Goal: Task Accomplishment & Management: Complete application form

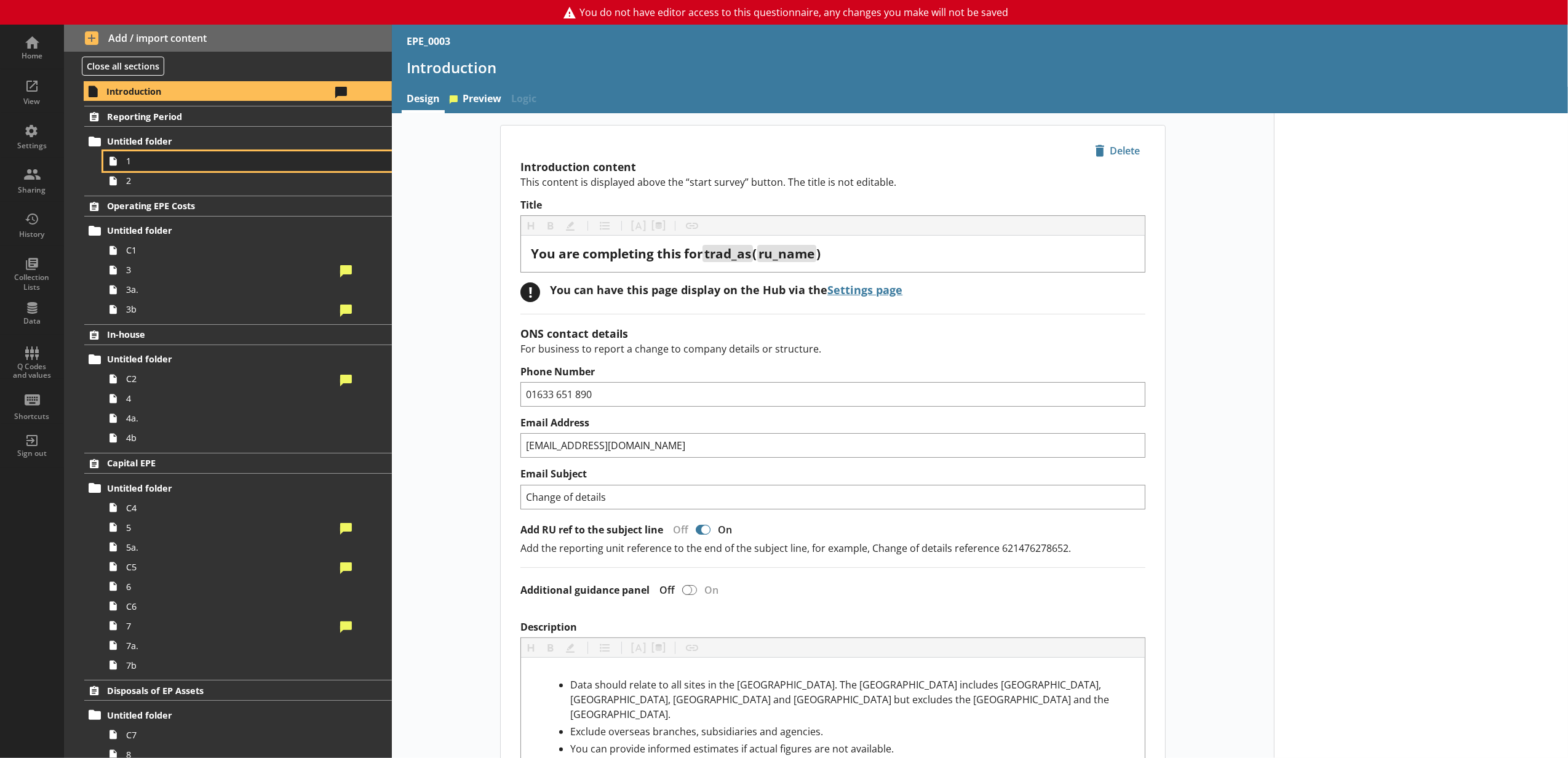
click at [237, 163] on span "1" at bounding box center [231, 161] width 209 height 12
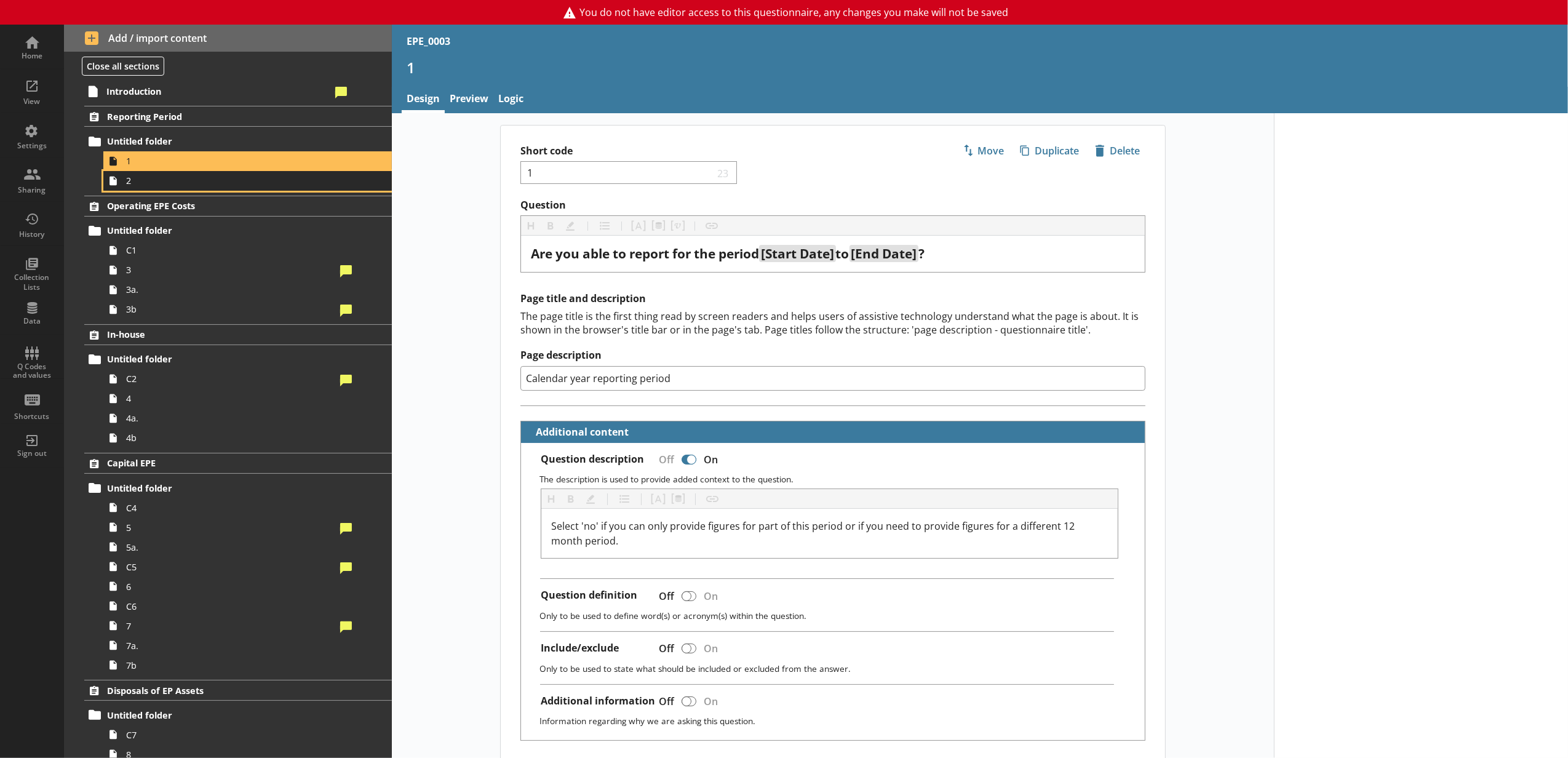
click at [193, 171] on link "2" at bounding box center [248, 181] width 289 height 20
type textarea "x"
select select "ref_p_end_date"
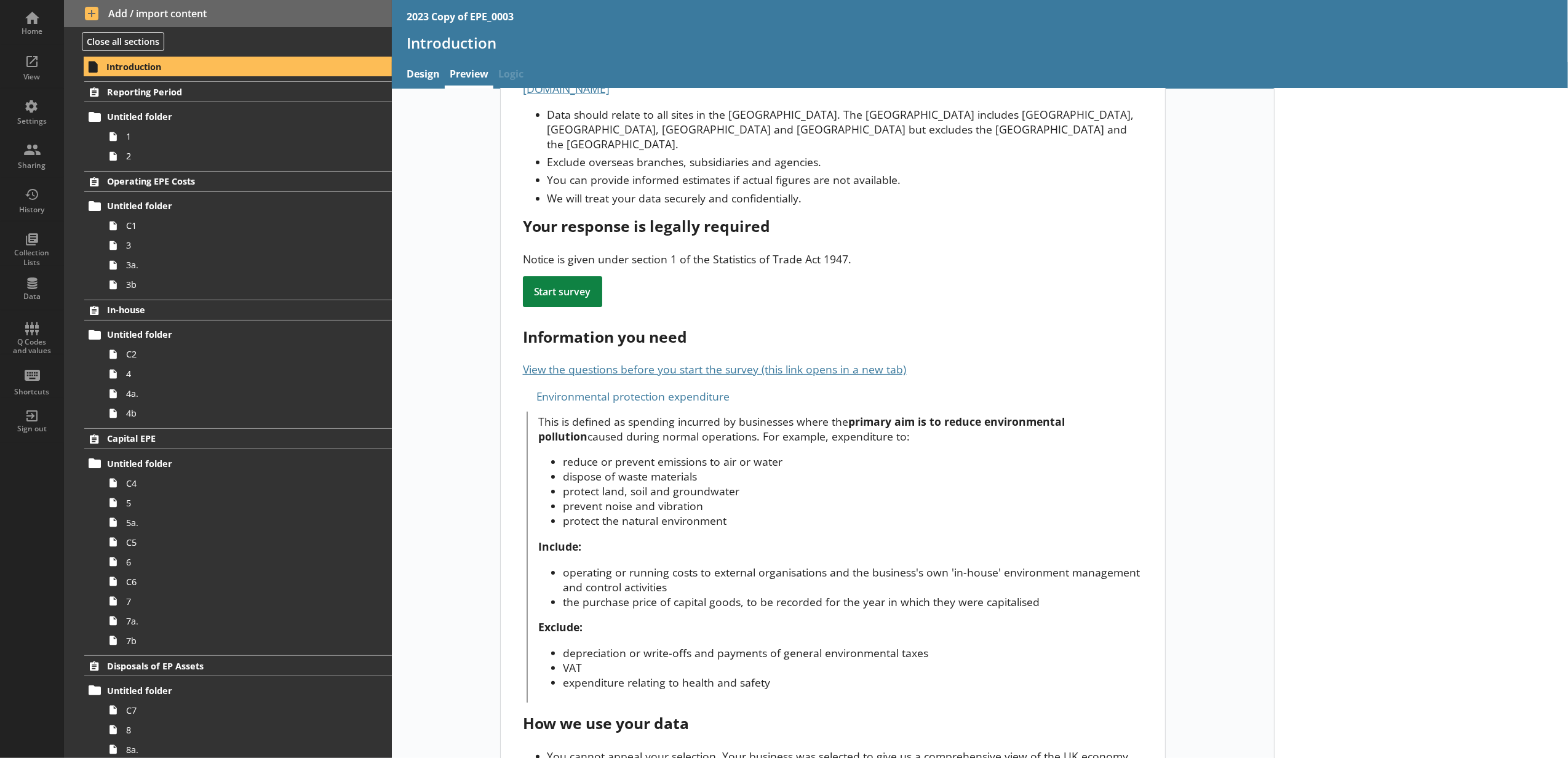
scroll to position [159, 0]
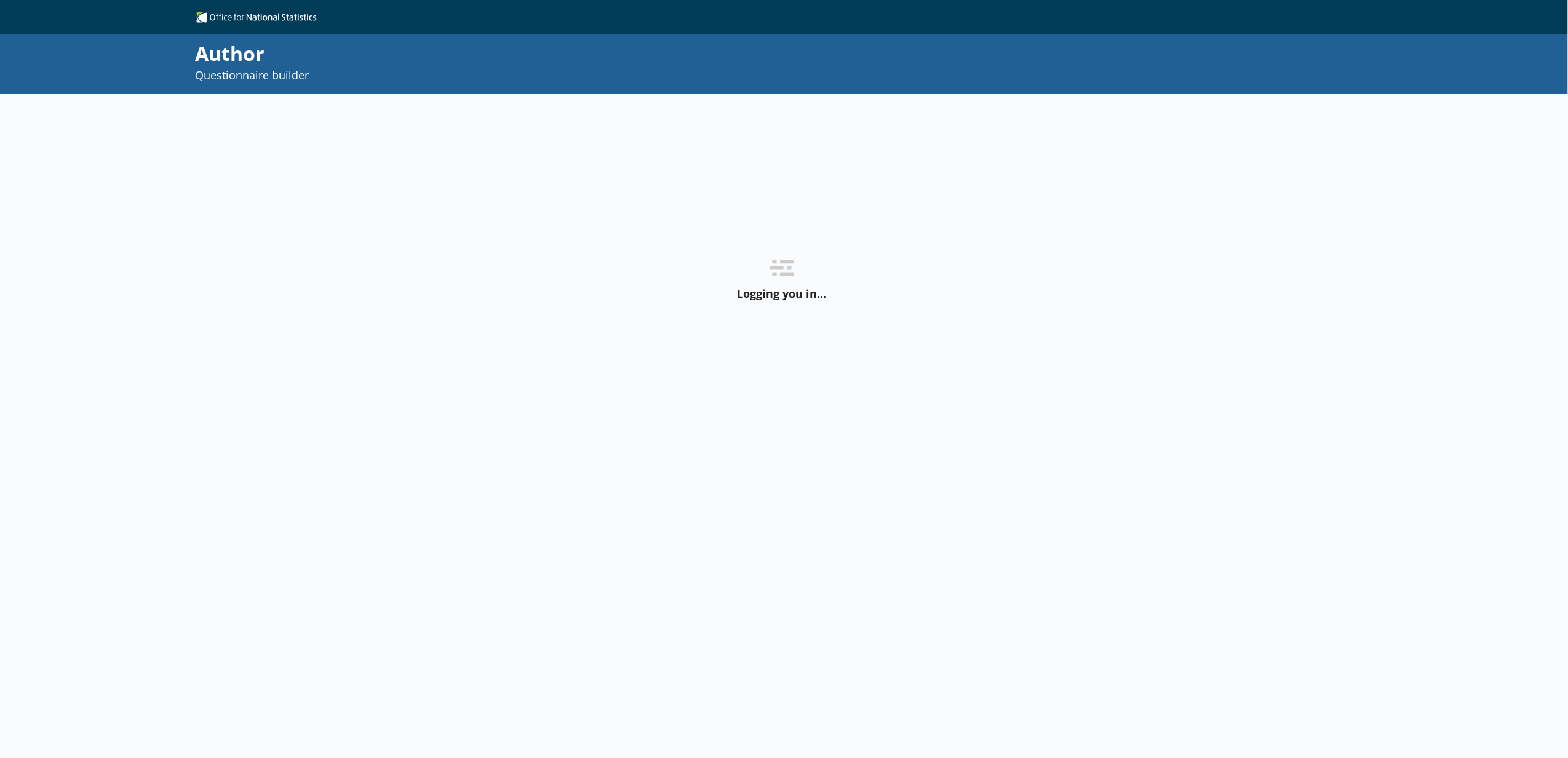
select select "ref_p_end_date"
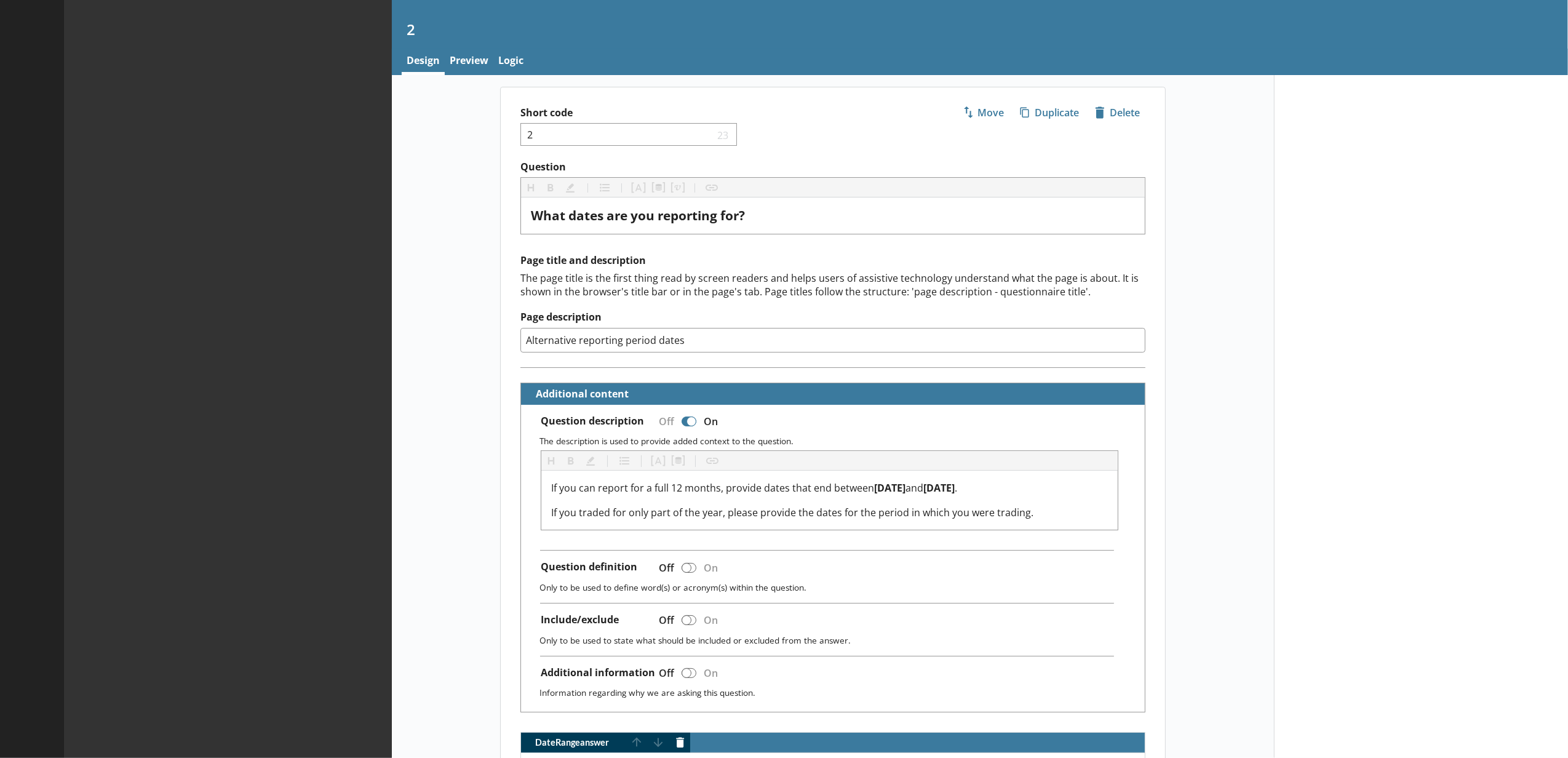
type textarea "x"
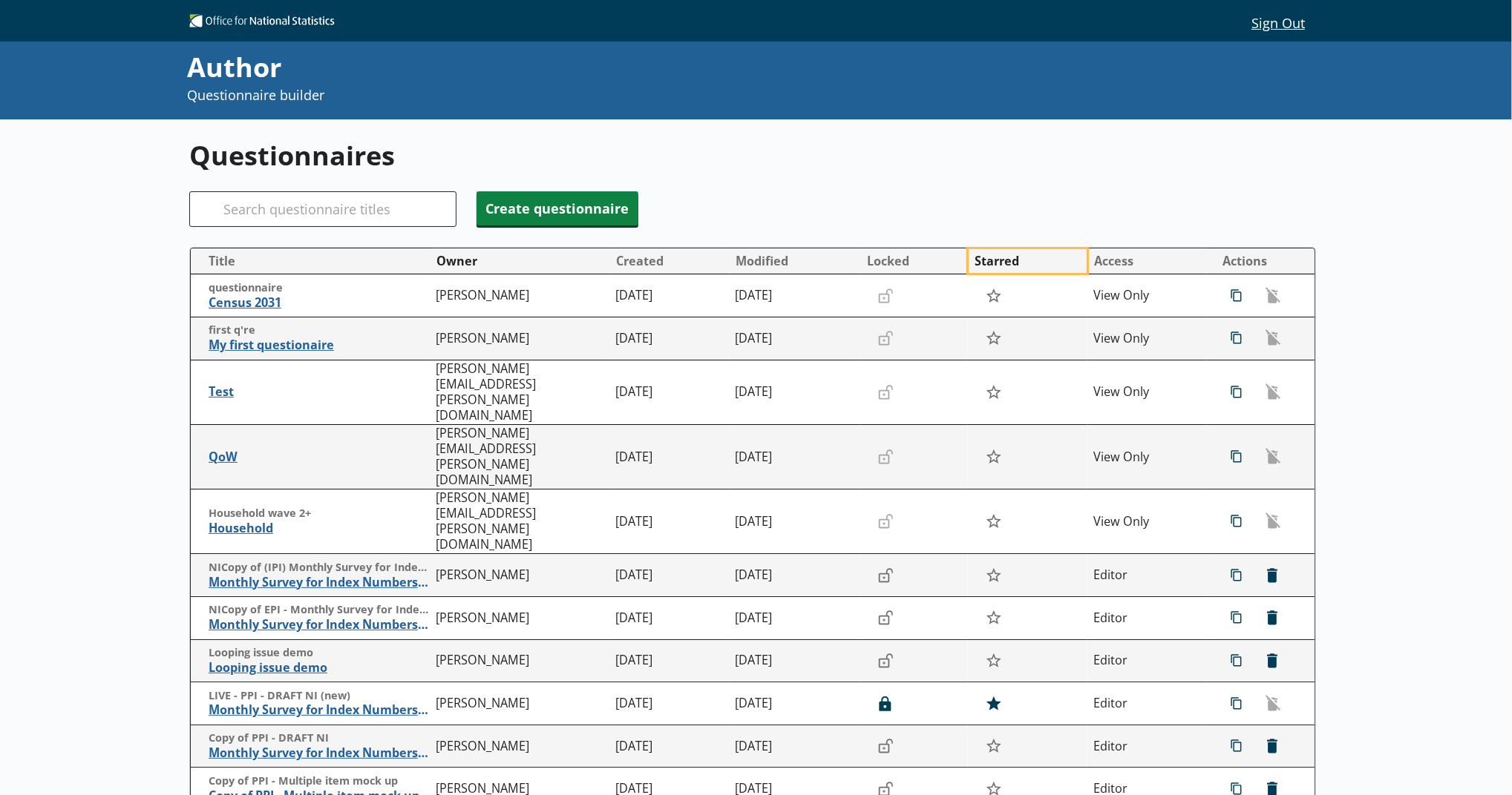
click at [940, 250] on button "Starred" at bounding box center [1027, 261] width 118 height 24
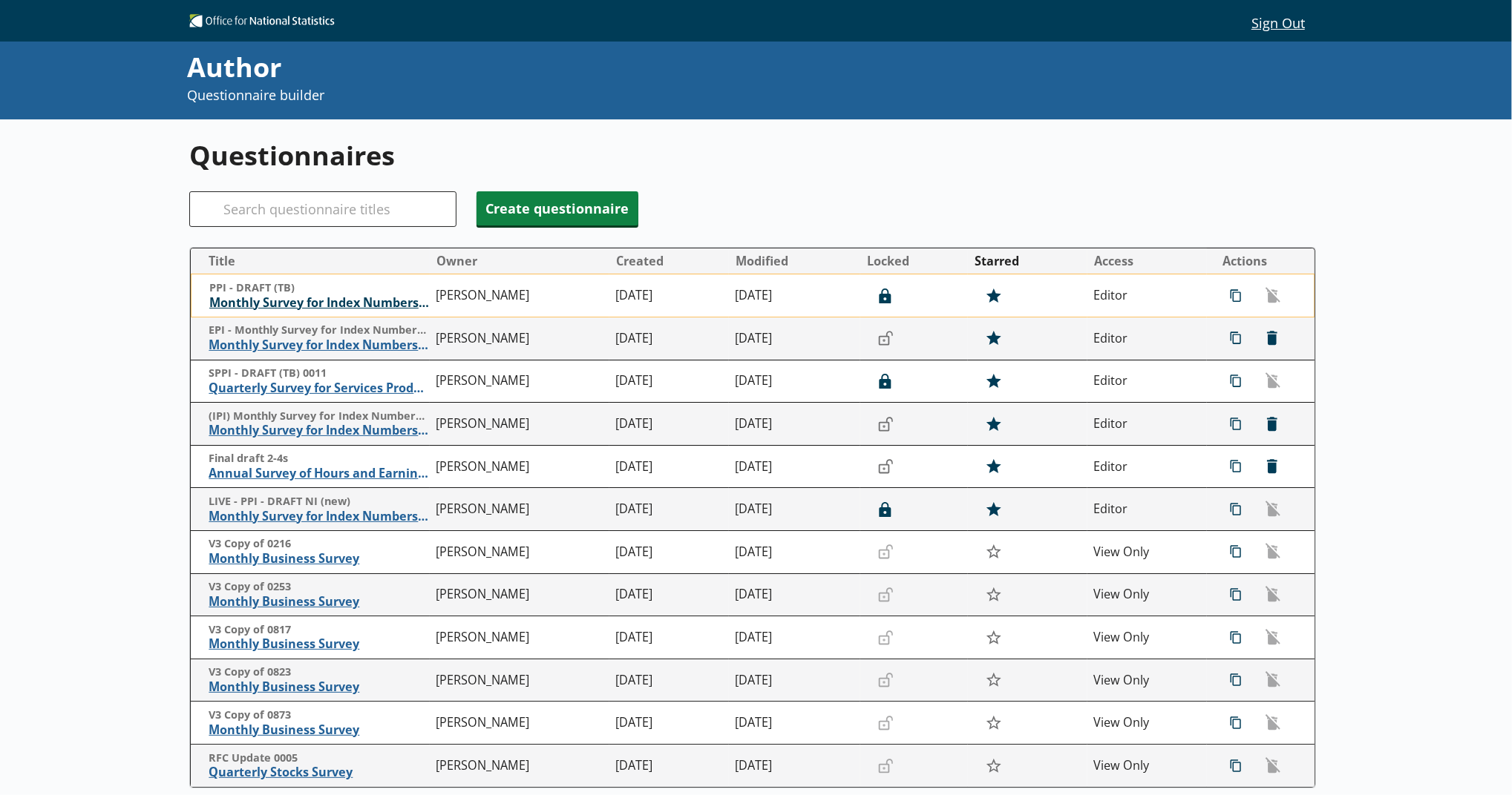
click at [398, 297] on span "Monthly Survey for Index Numbers of Producer Prices - Price Quotation Return" at bounding box center [319, 303] width 220 height 16
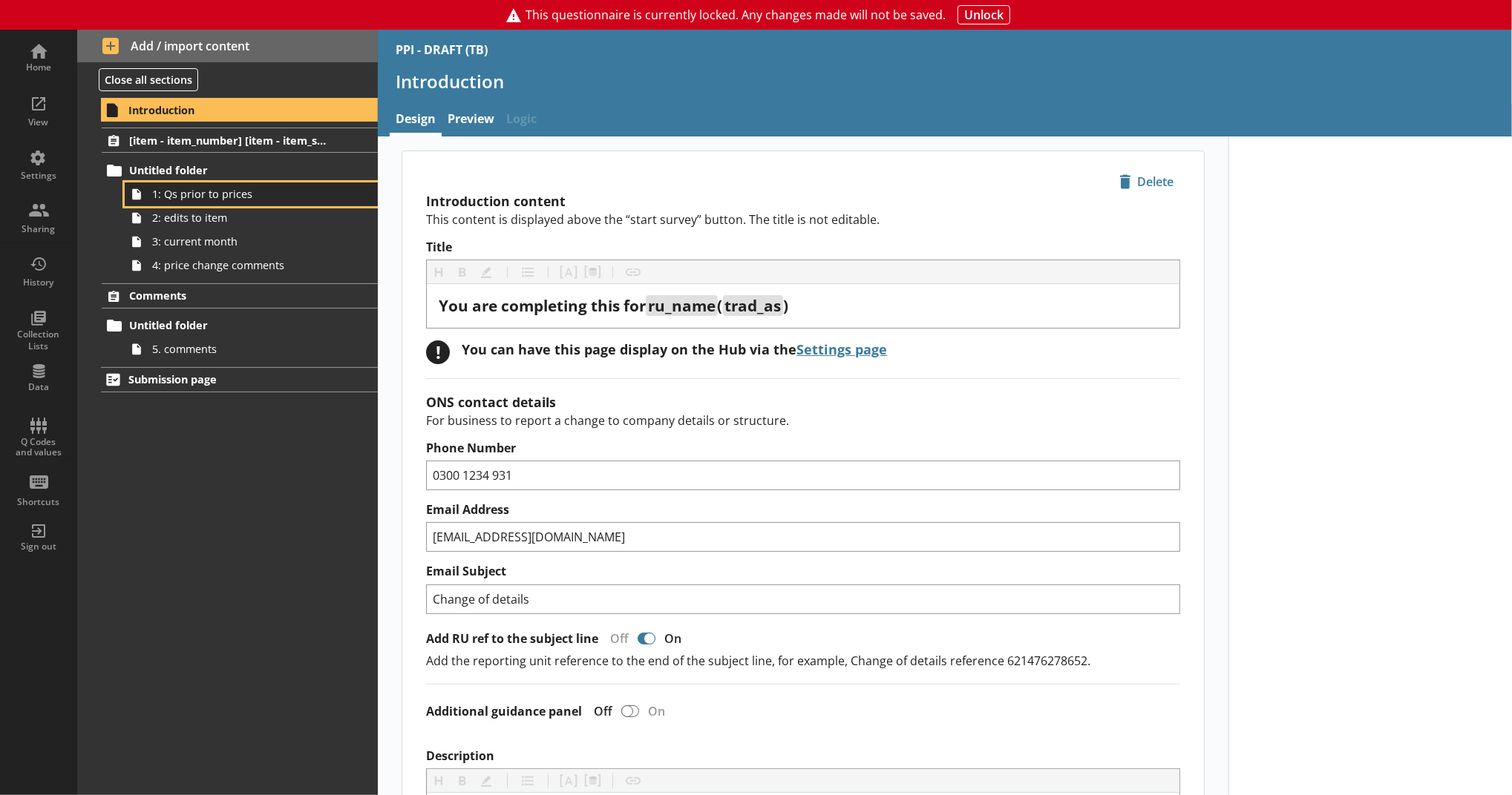
click at [286, 193] on span "1: Qs prior to prices" at bounding box center [243, 194] width 182 height 14
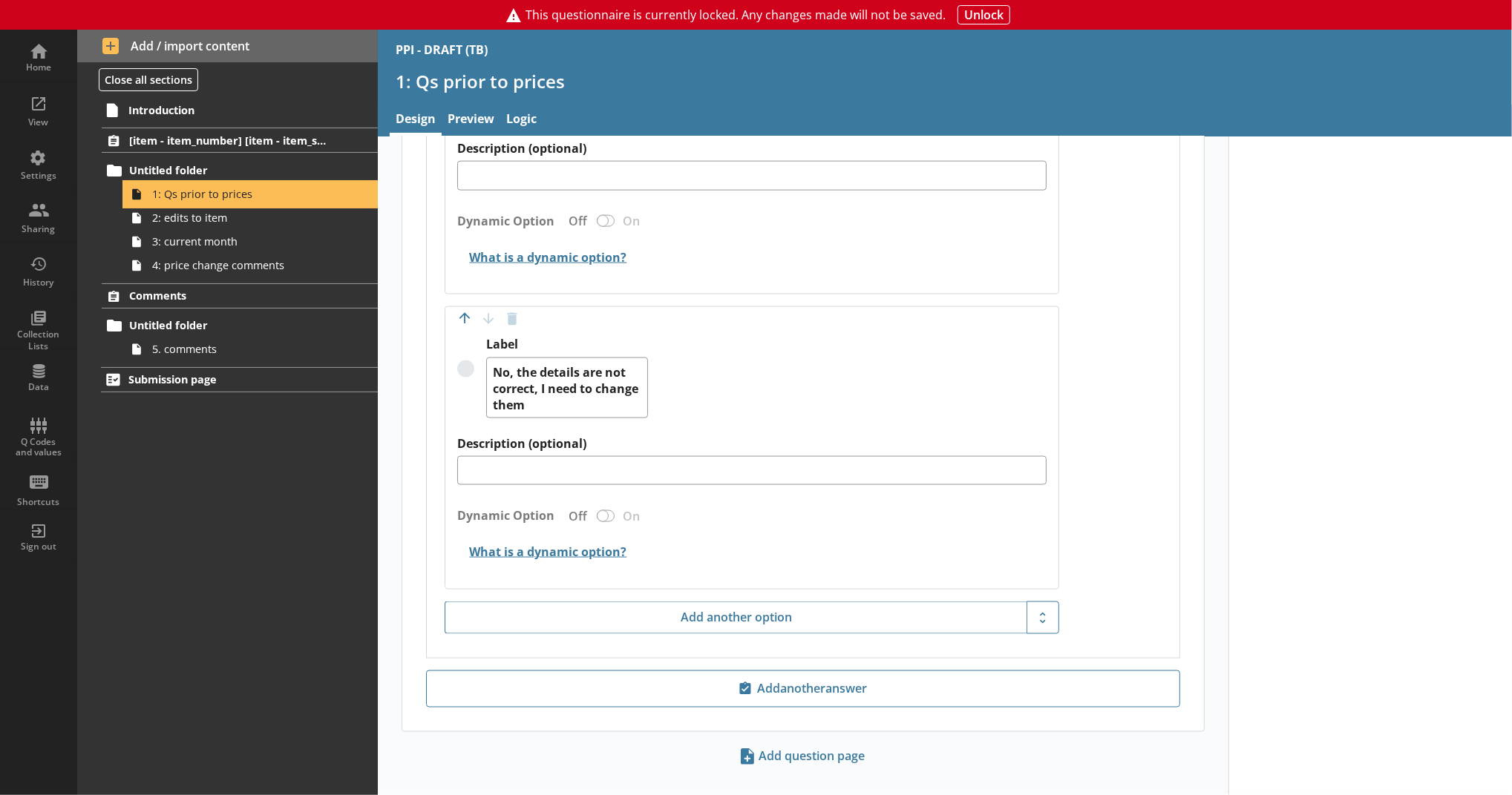
scroll to position [1710, 0]
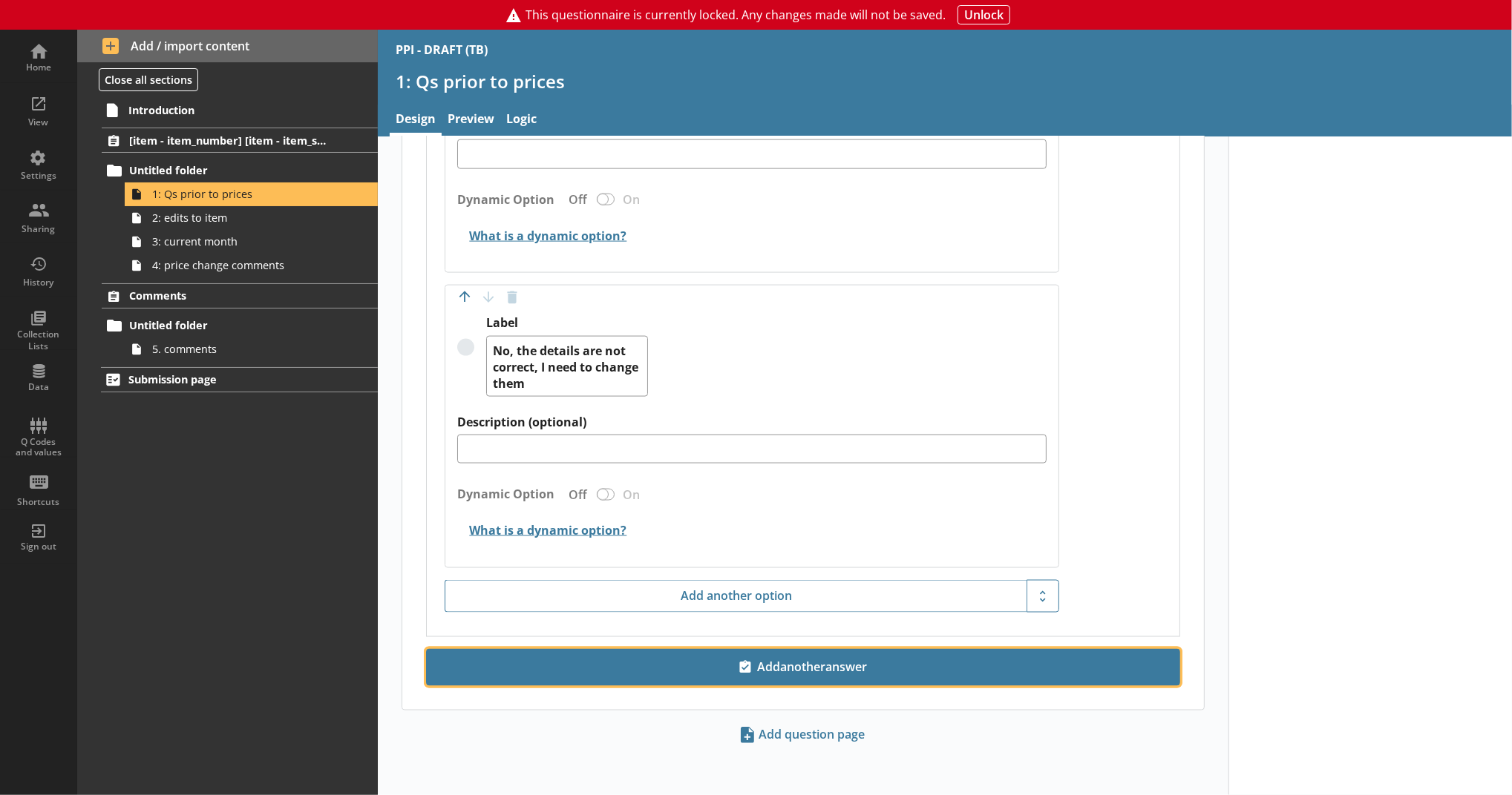
click at [841, 653] on button "Add another answer" at bounding box center [803, 667] width 755 height 37
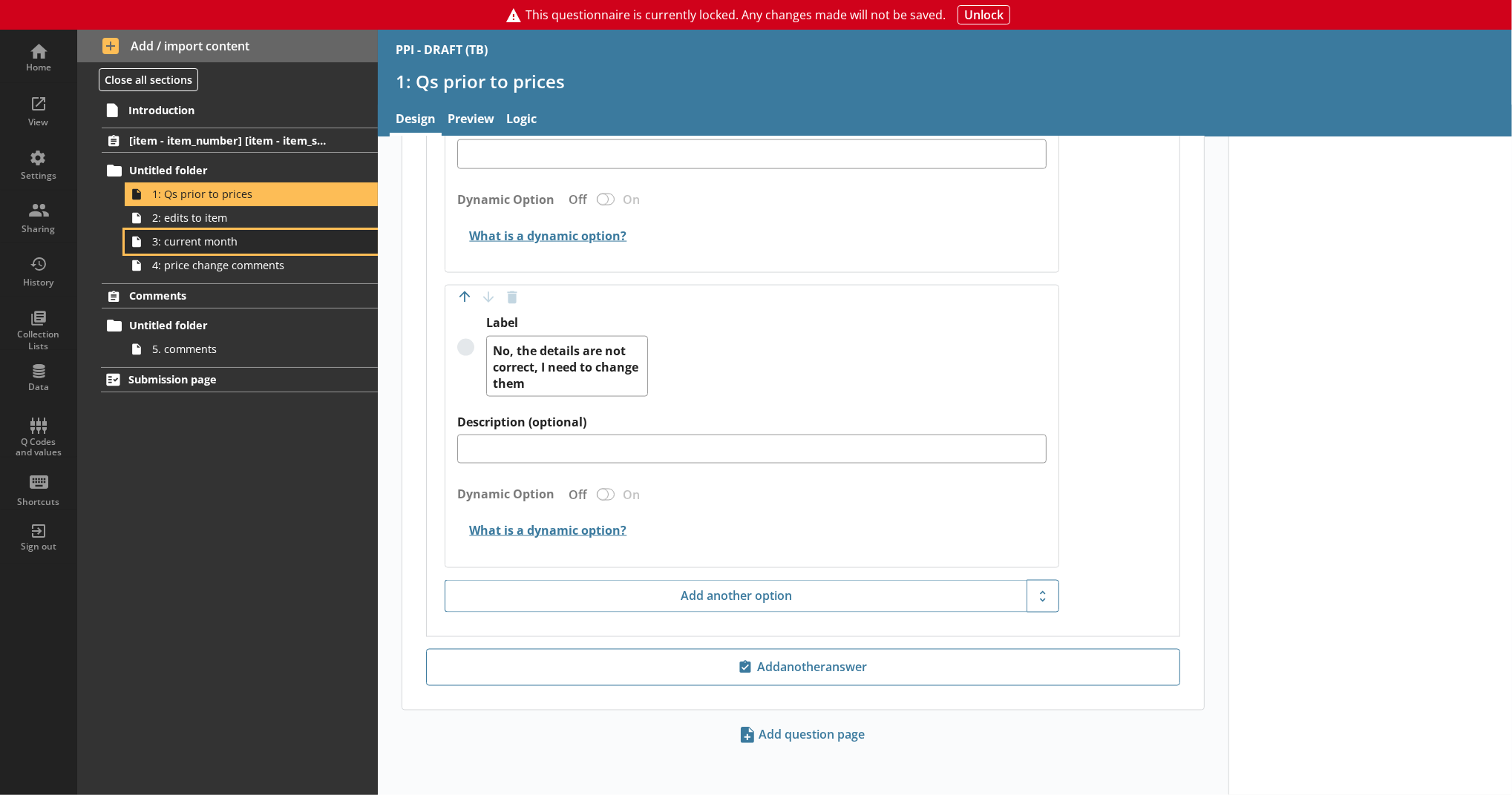
click at [286, 251] on link "3: current month" at bounding box center [251, 242] width 253 height 24
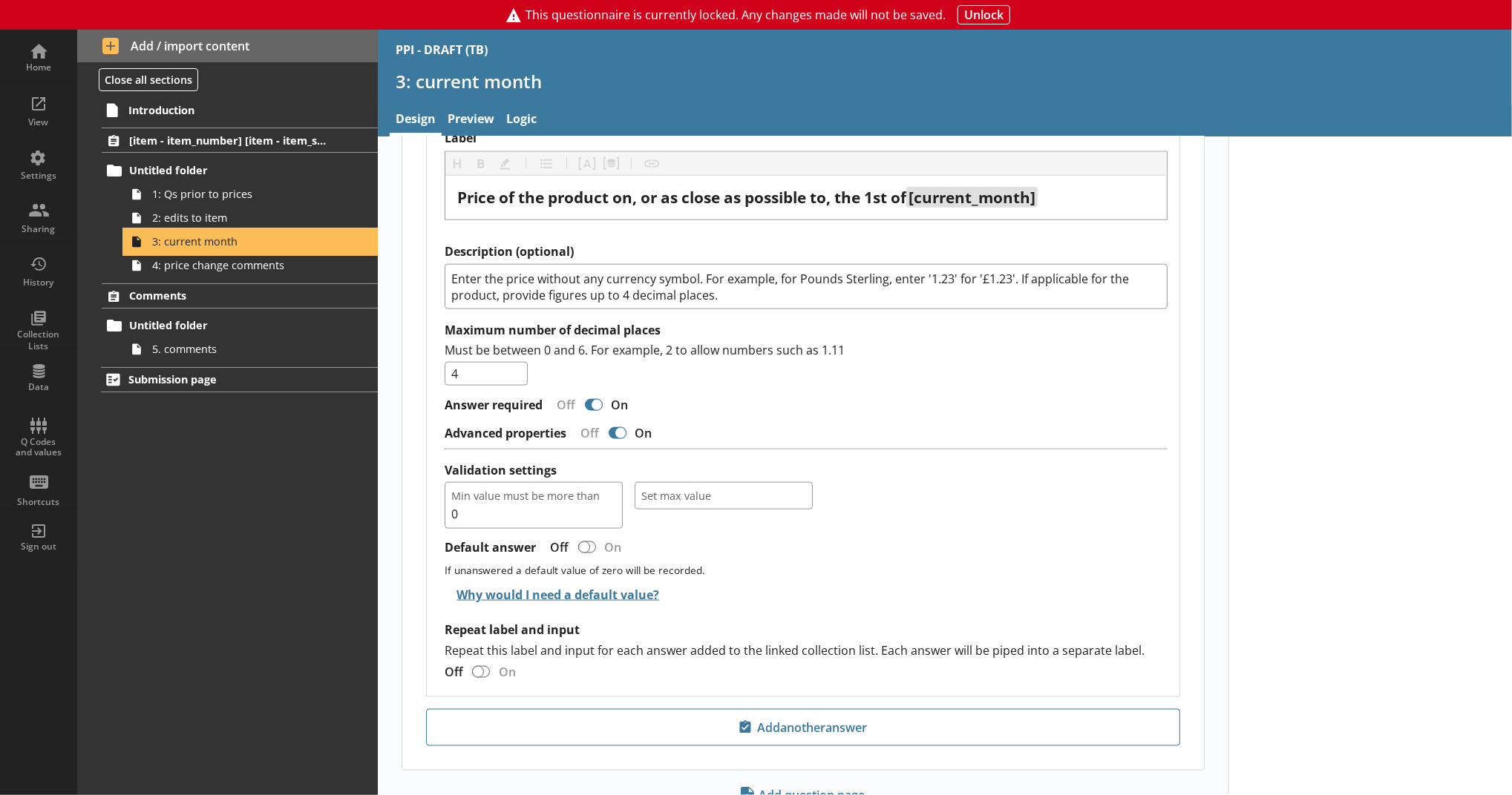
scroll to position [1606, 0]
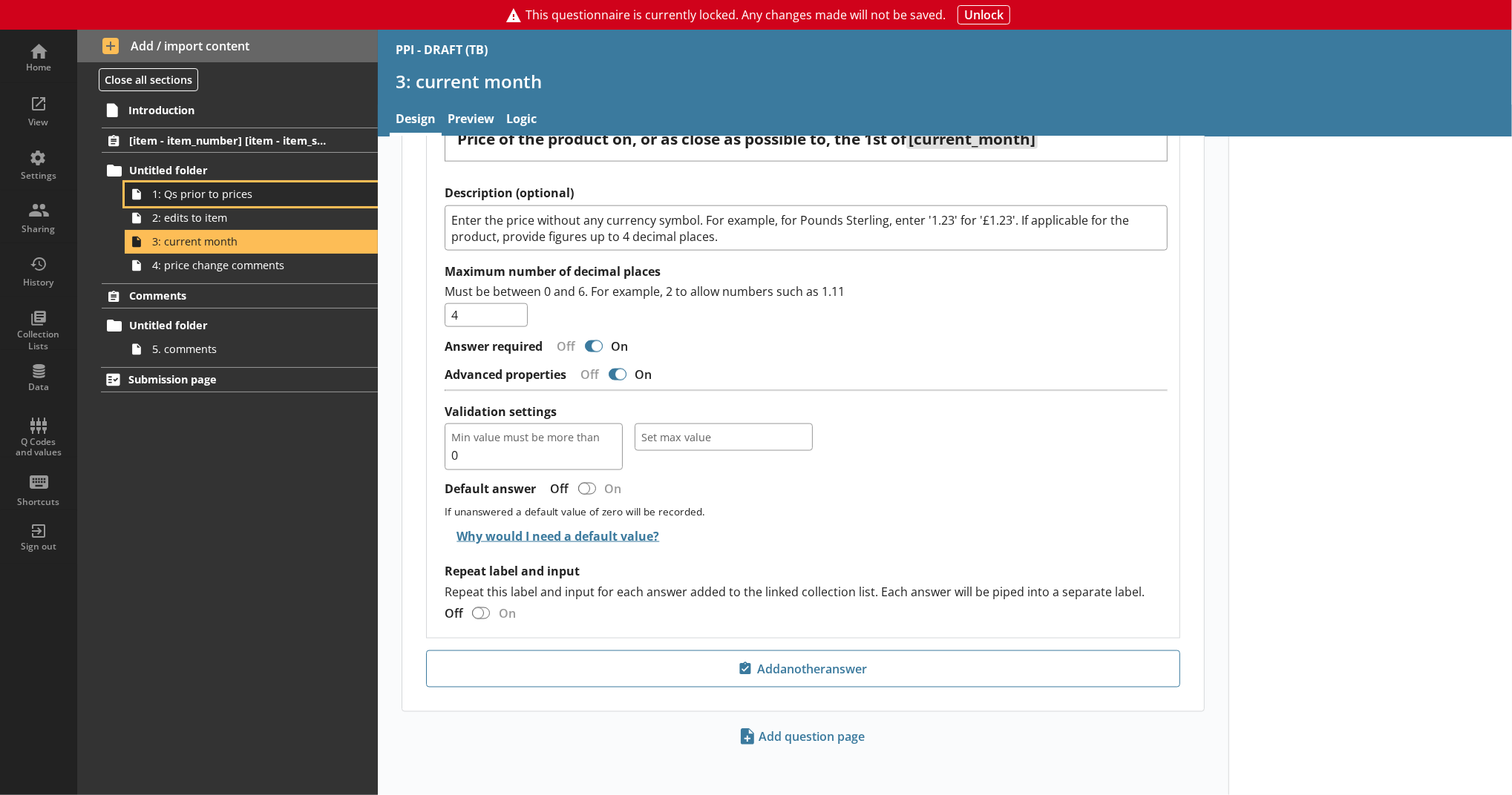
click at [188, 203] on link "1: Qs prior to prices" at bounding box center [251, 194] width 253 height 24
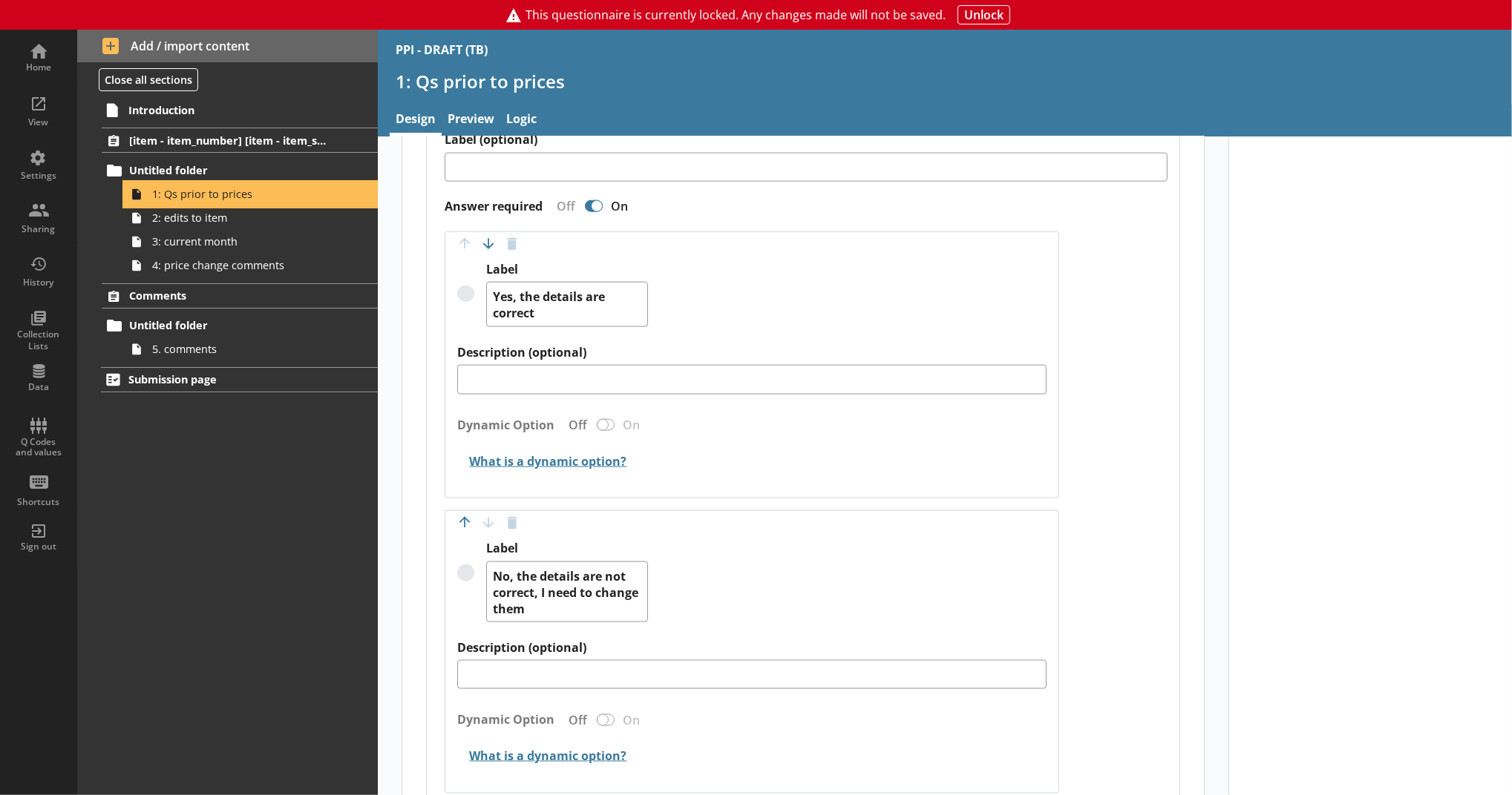
scroll to position [1710, 0]
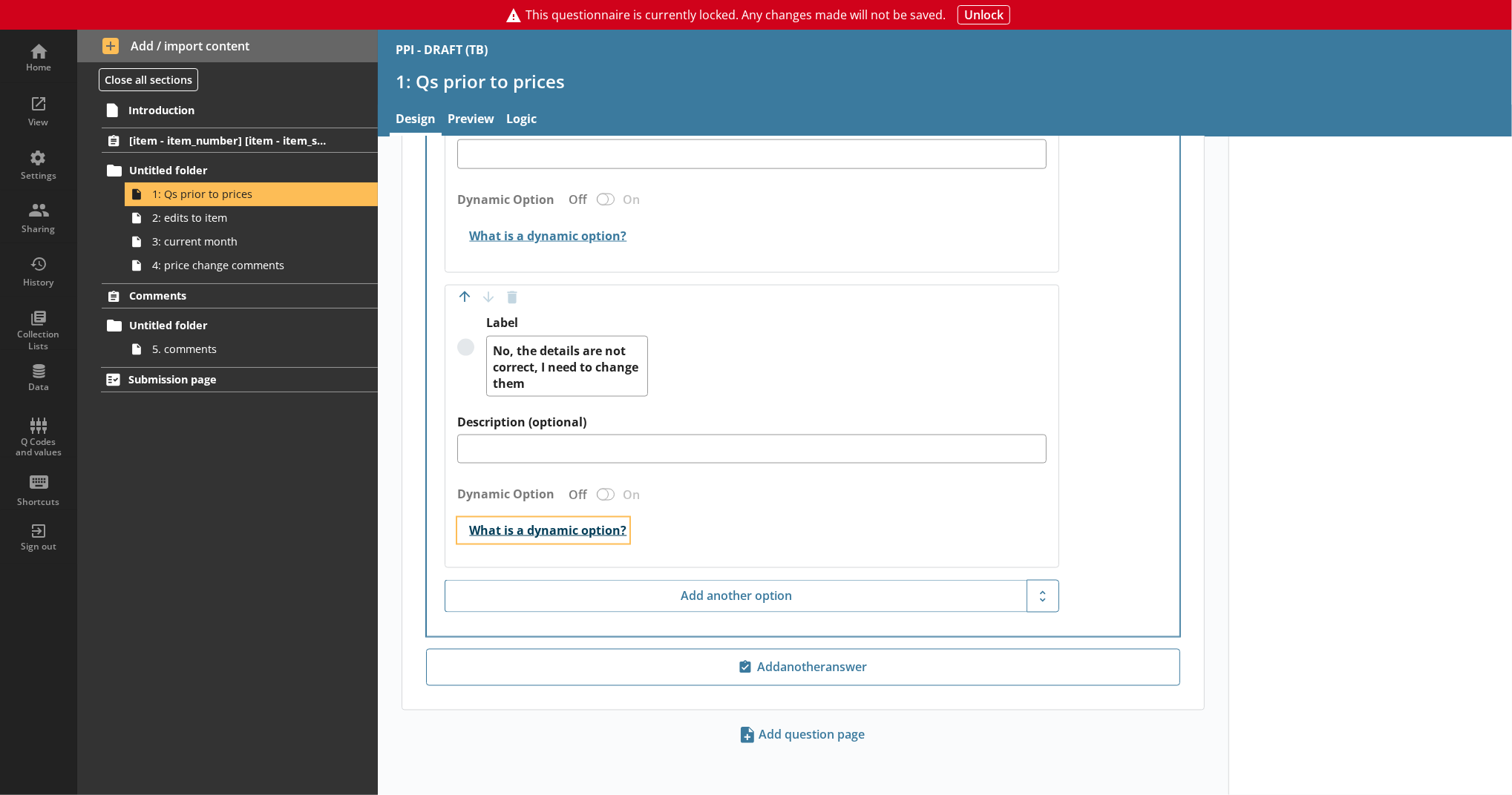
click at [589, 523] on button "What is a dynamic option?" at bounding box center [544, 530] width 172 height 26
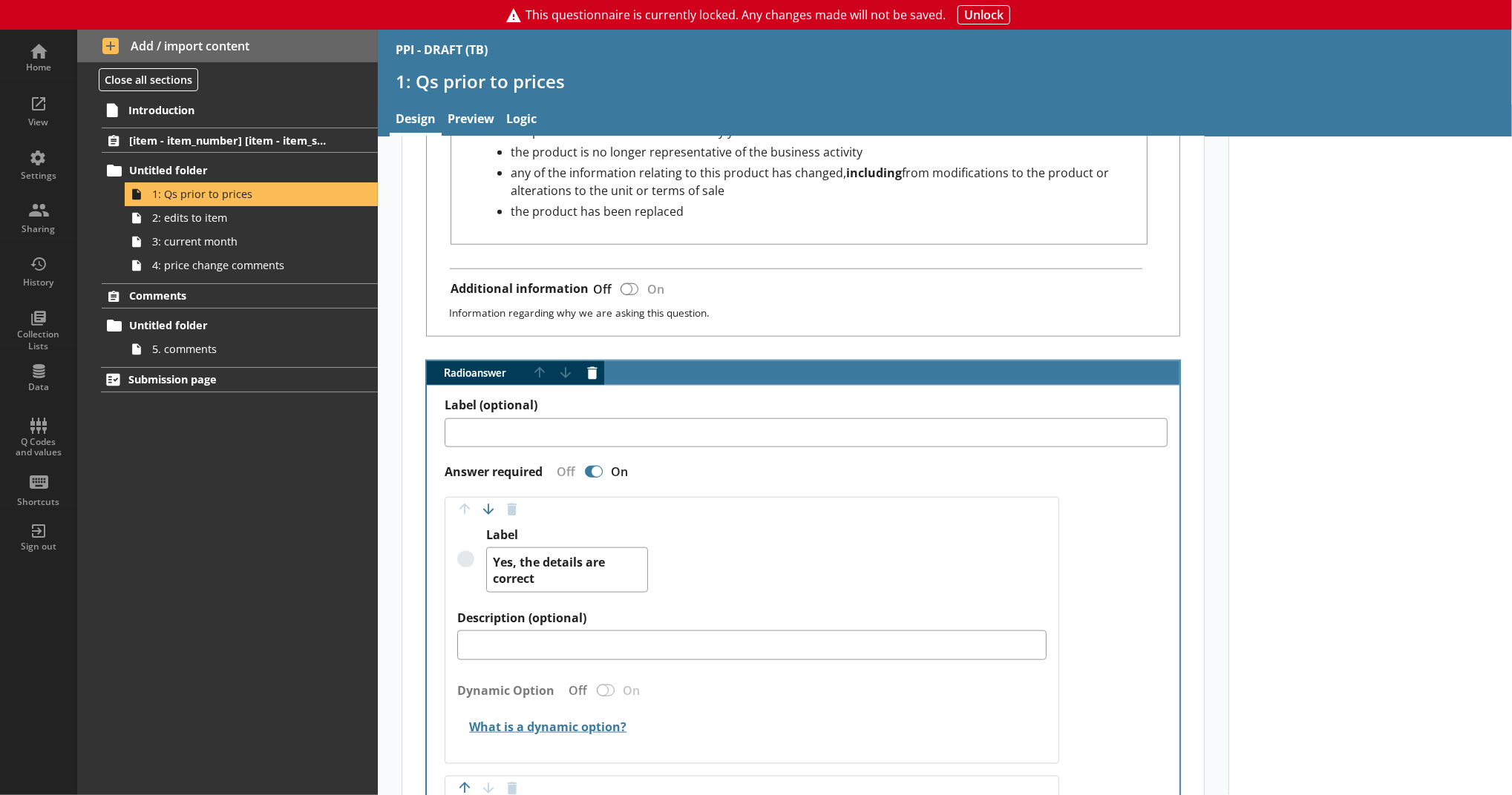
scroll to position [1214, 0]
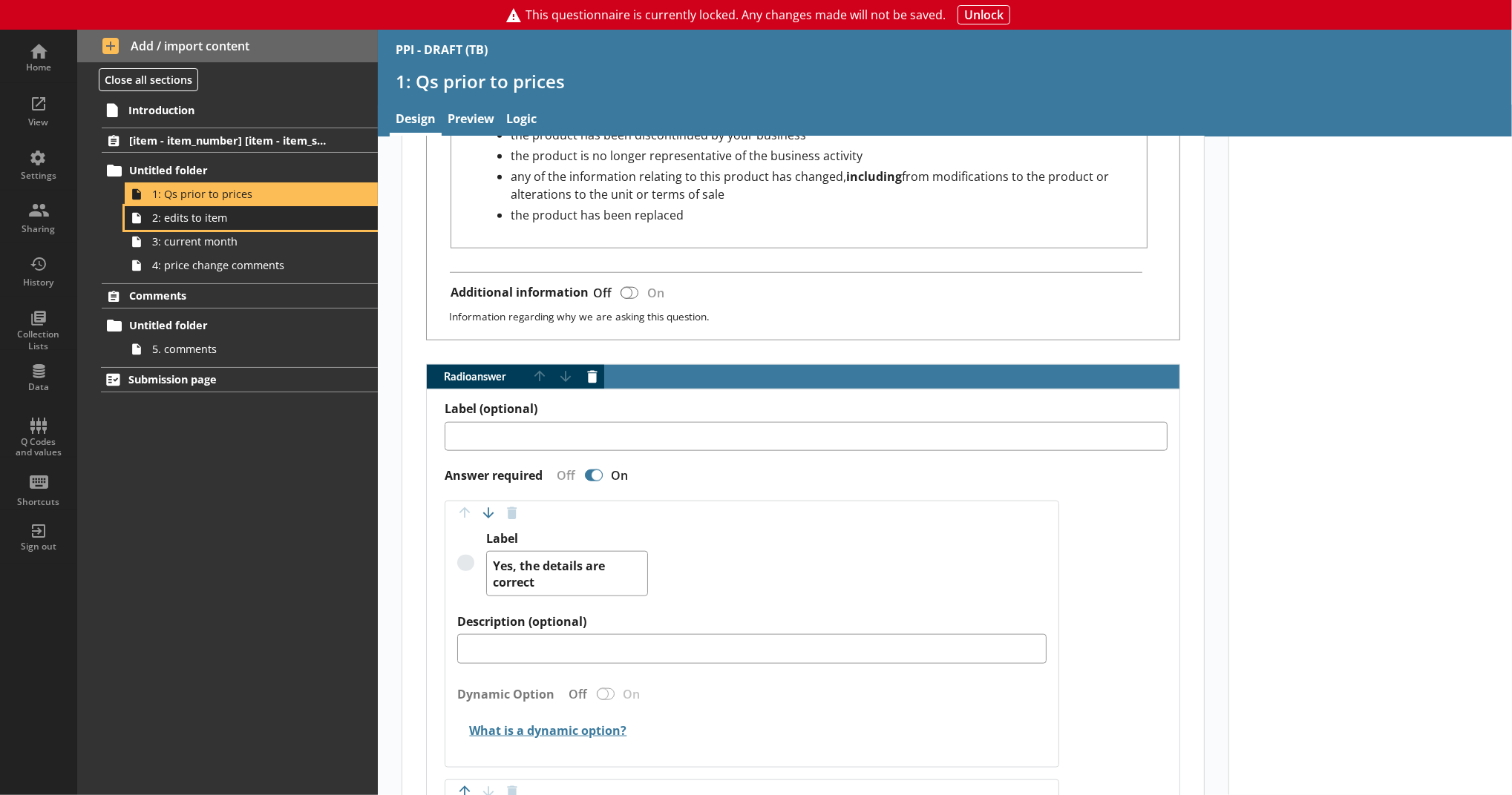
click at [247, 224] on span "2: edits to item" at bounding box center [243, 218] width 182 height 14
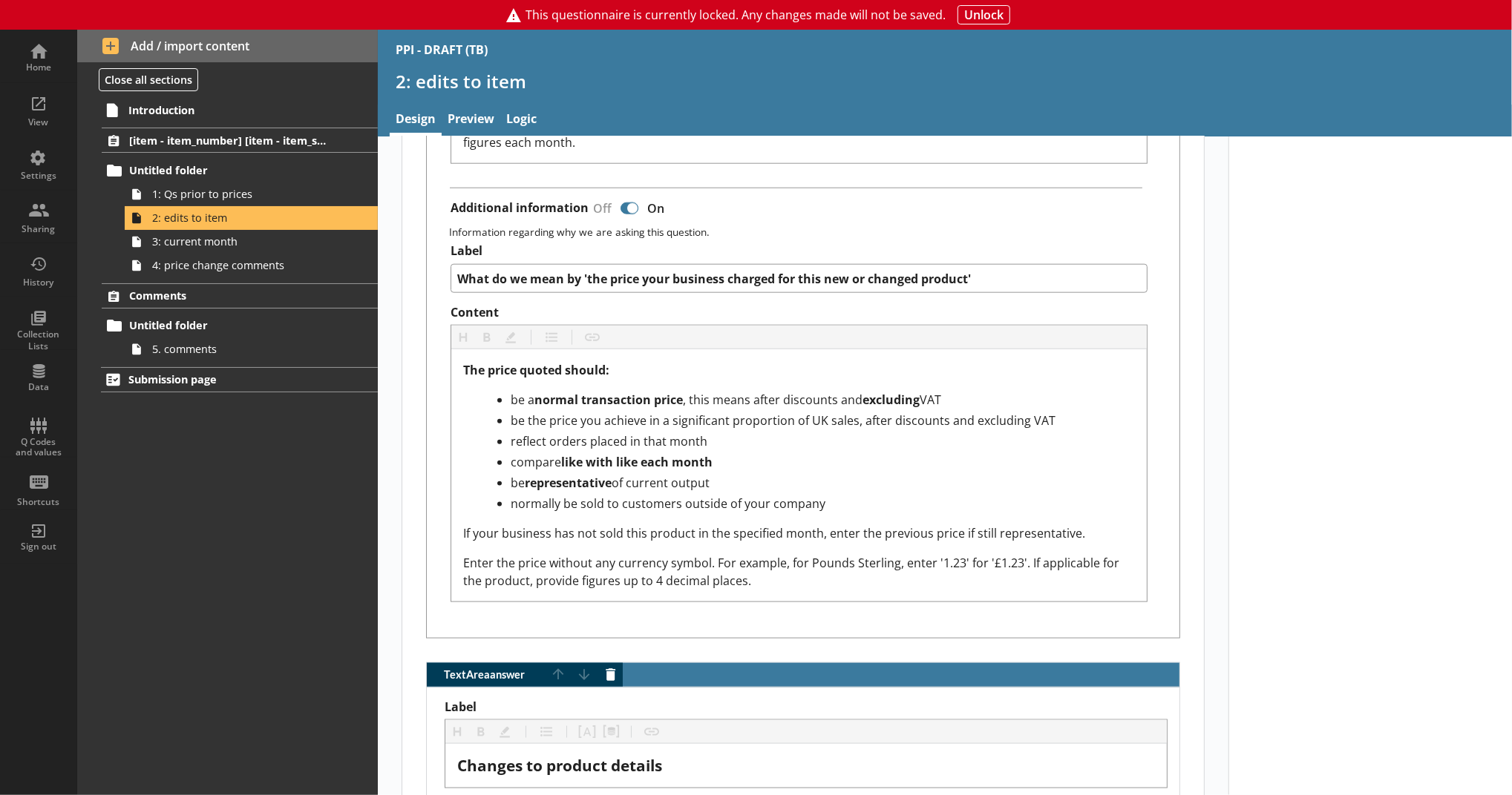
scroll to position [1335, 0]
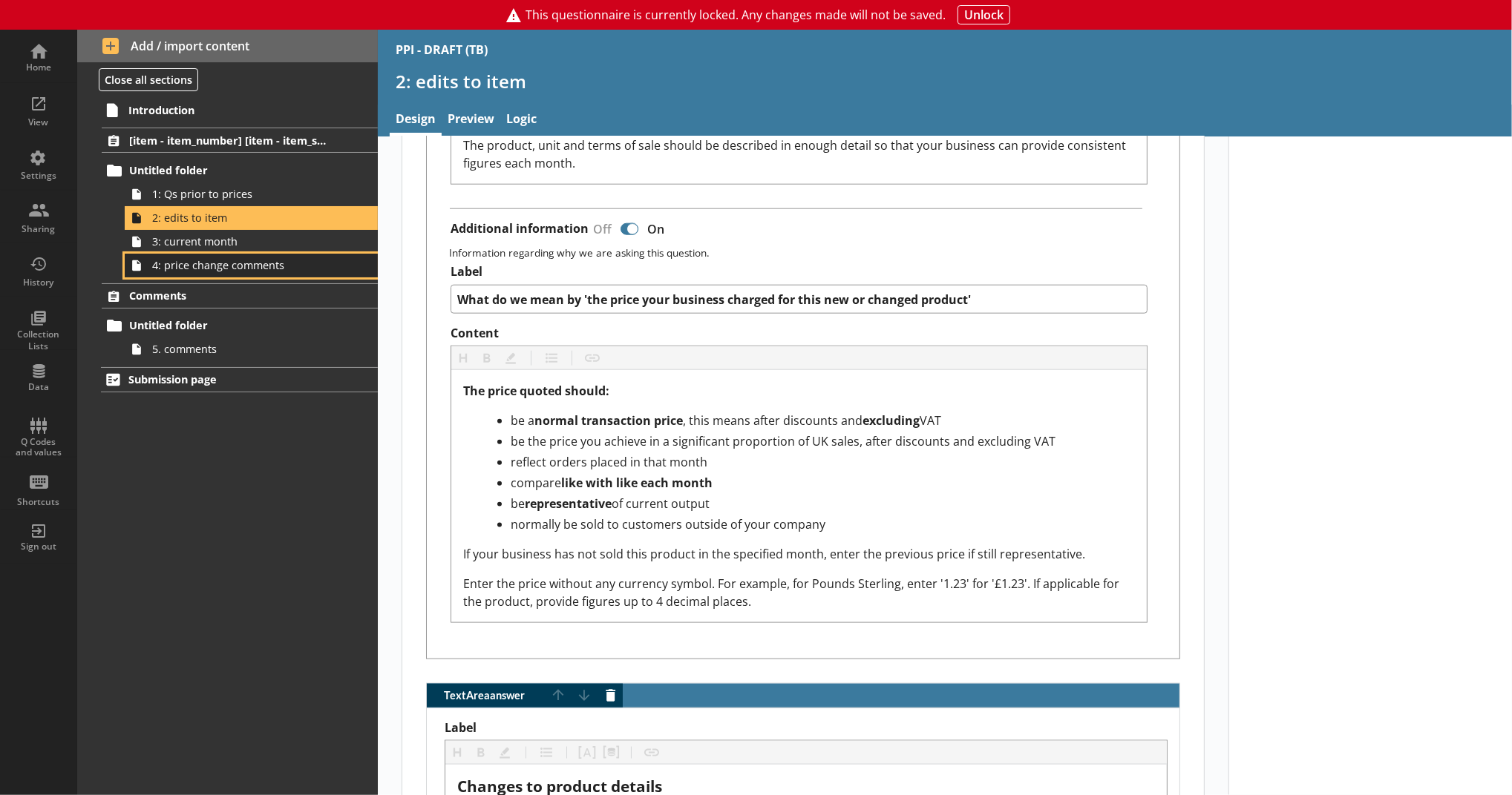
click at [268, 253] on link "4: price change comments" at bounding box center [251, 265] width 253 height 24
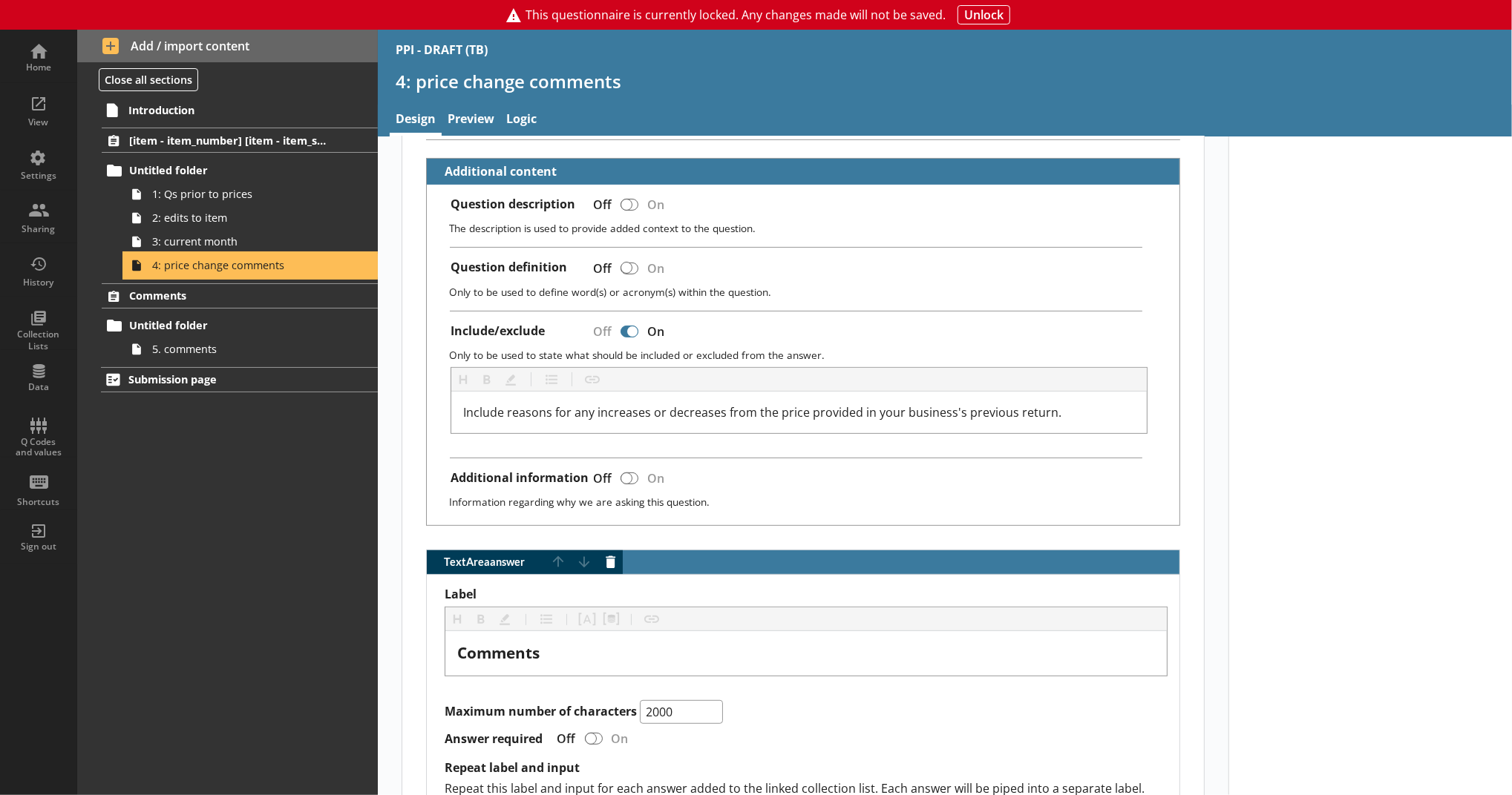
scroll to position [547, 0]
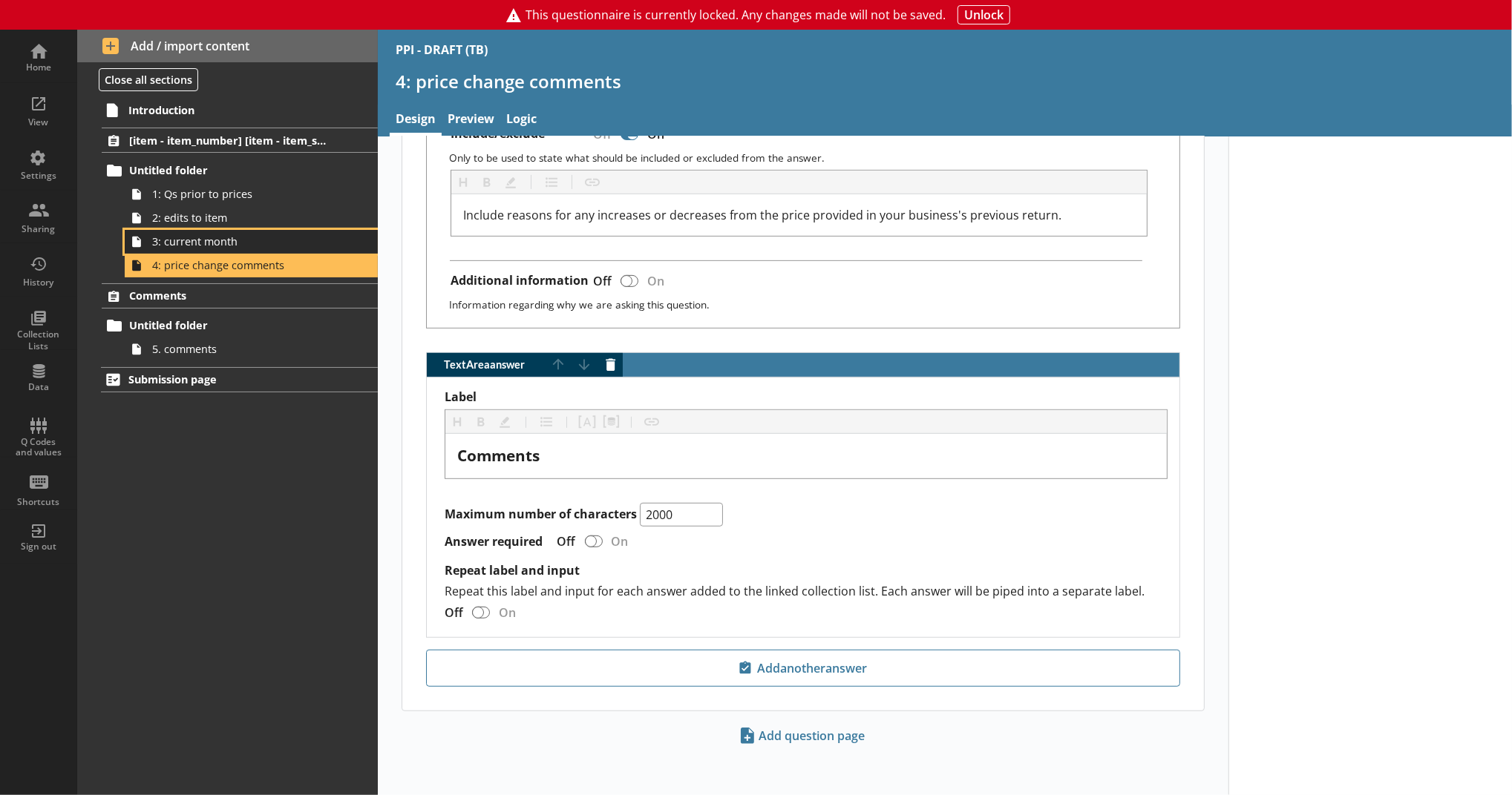
click at [254, 241] on span "3: current month" at bounding box center [243, 242] width 182 height 14
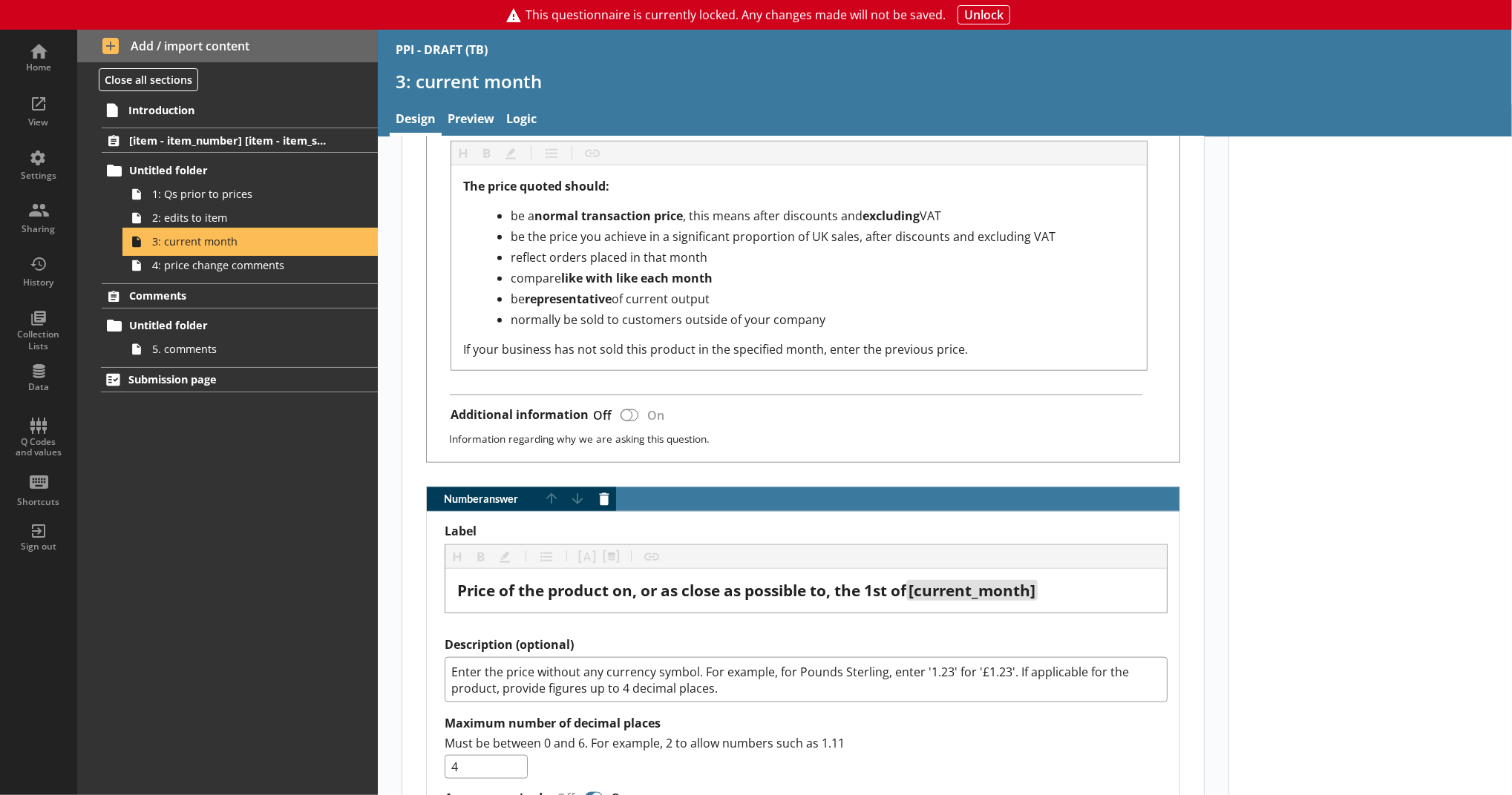
scroll to position [1606, 0]
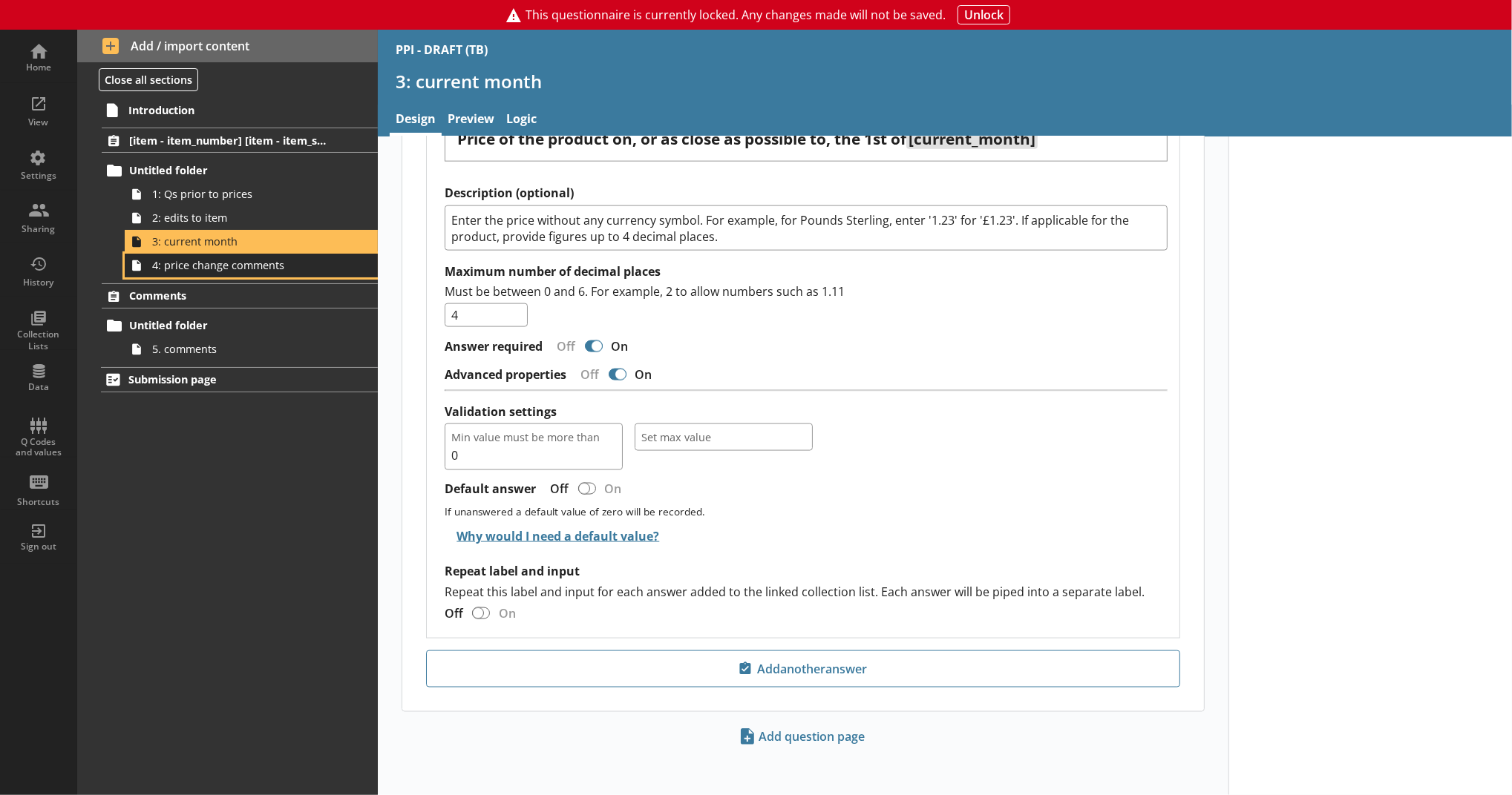
click at [203, 263] on span "4: price change comments" at bounding box center [243, 265] width 182 height 14
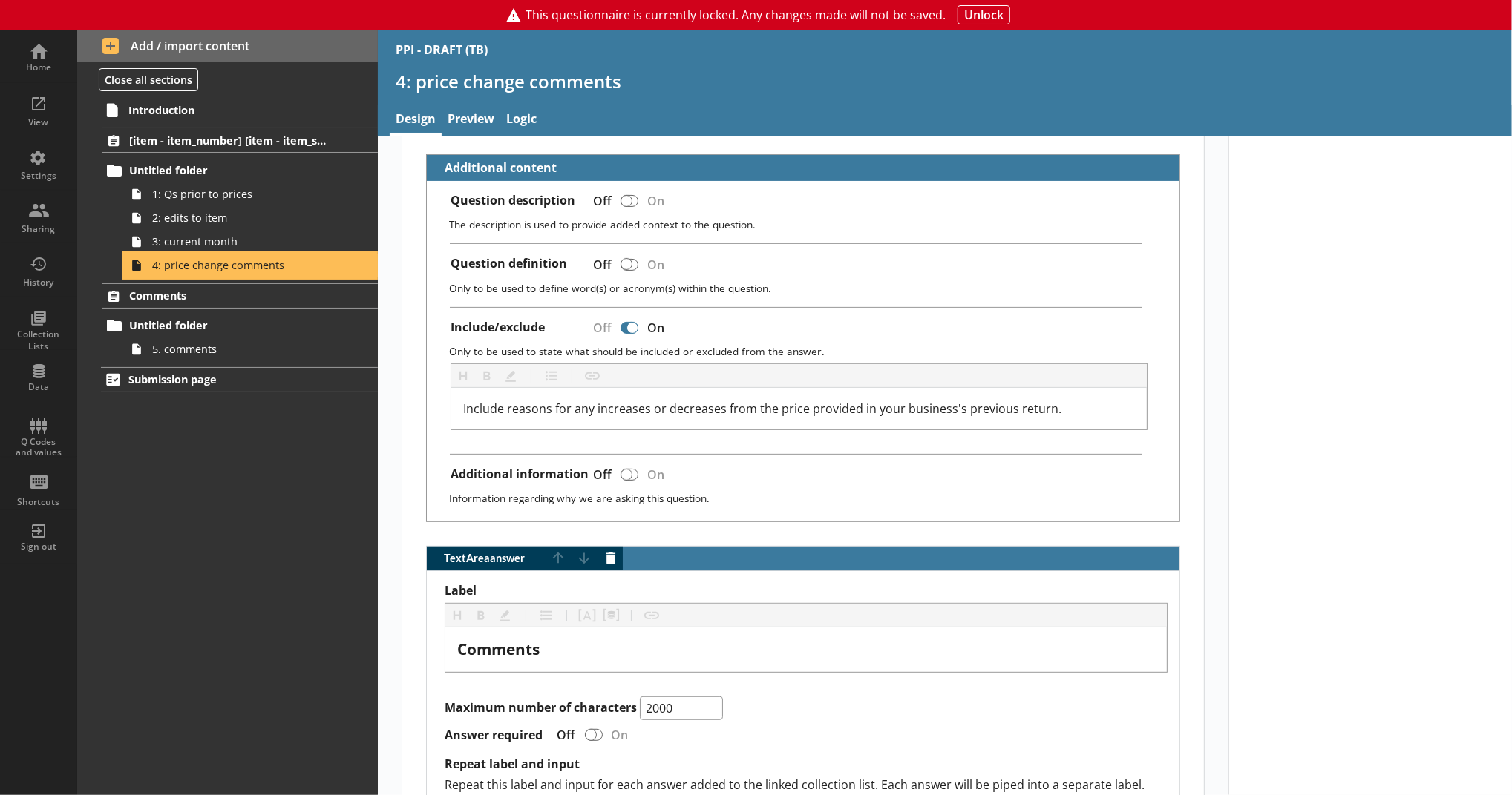
scroll to position [547, 0]
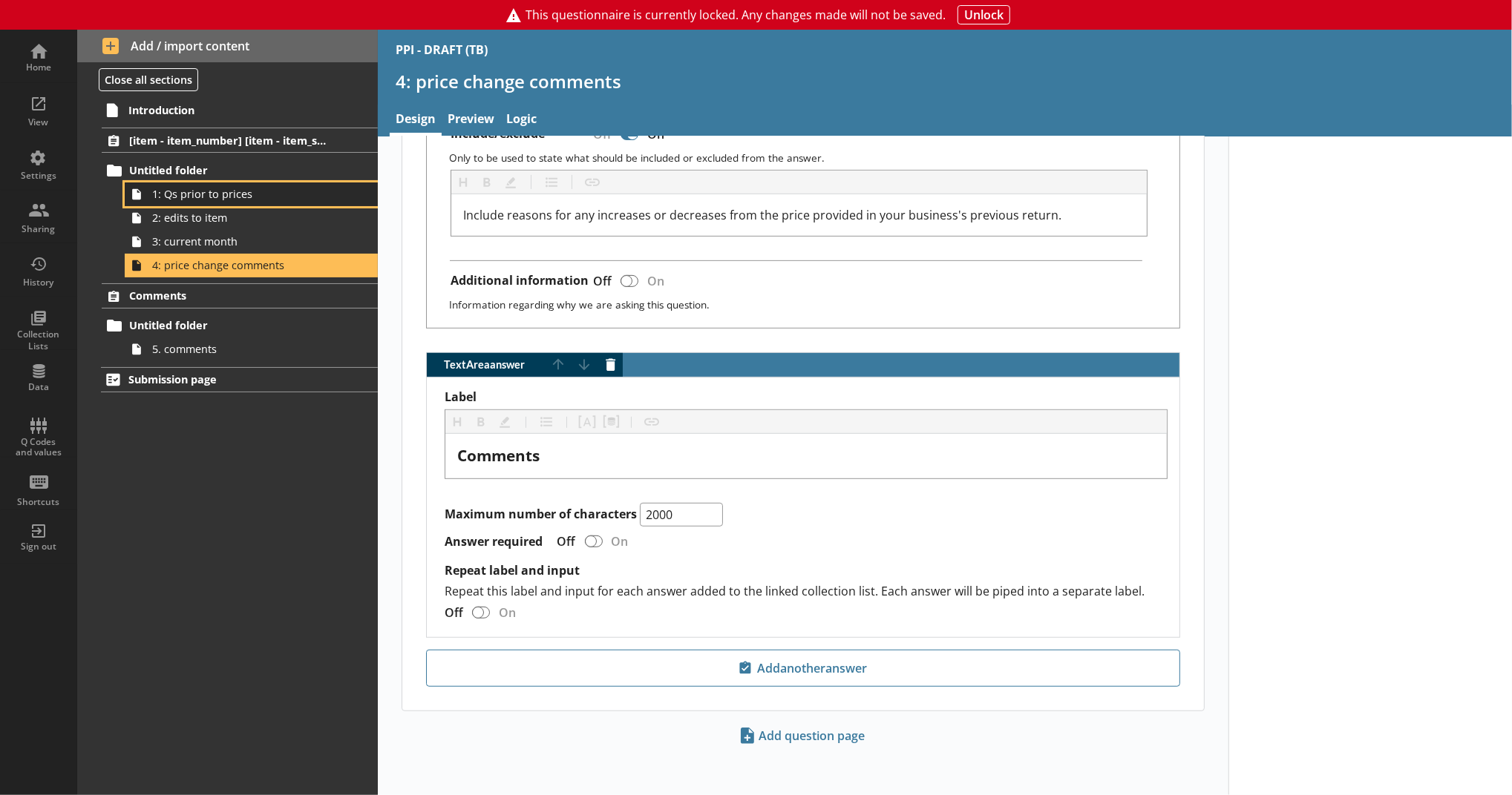
click at [222, 203] on link "1: Qs prior to prices" at bounding box center [251, 194] width 253 height 24
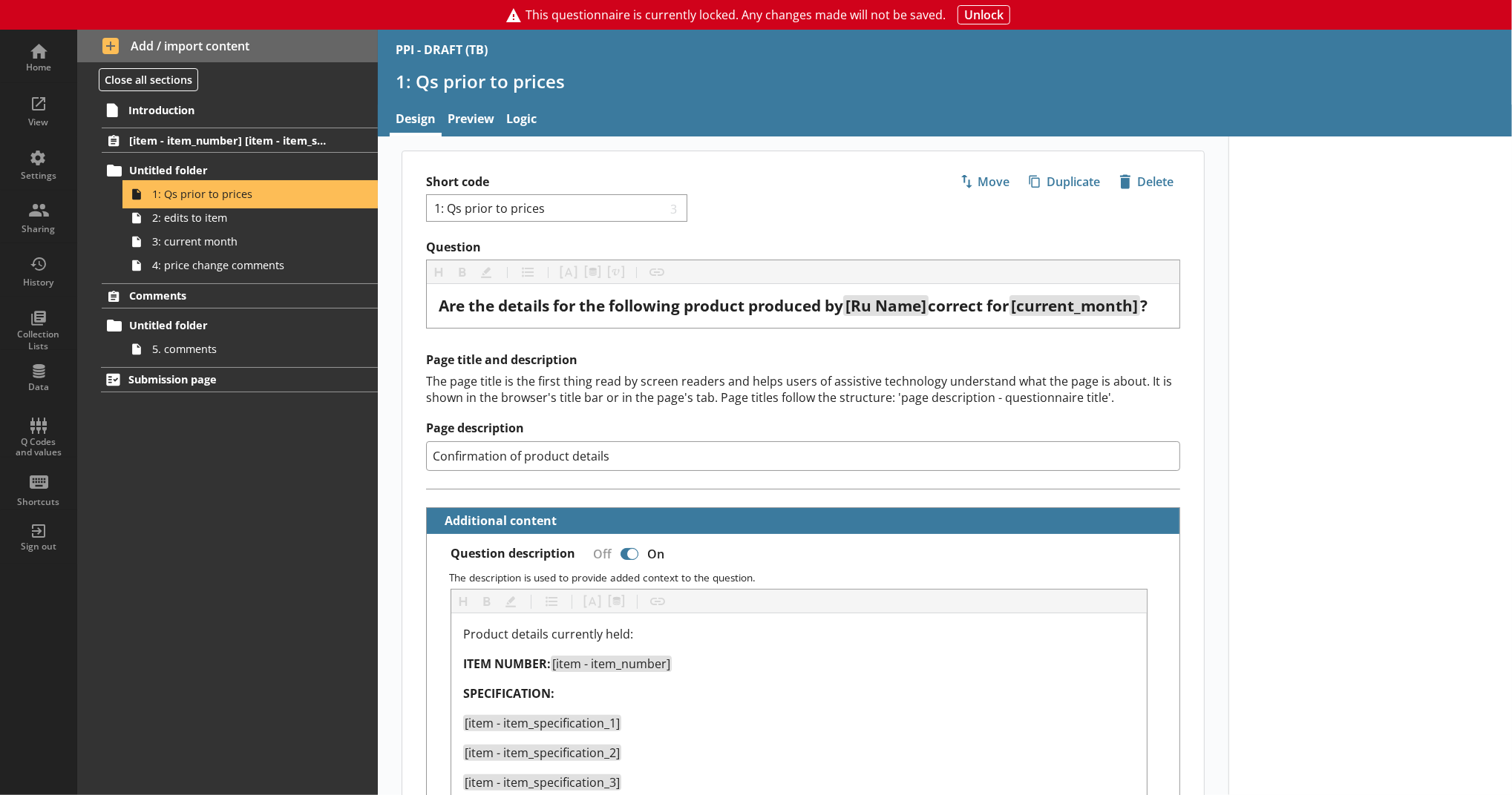
type textarea "x"
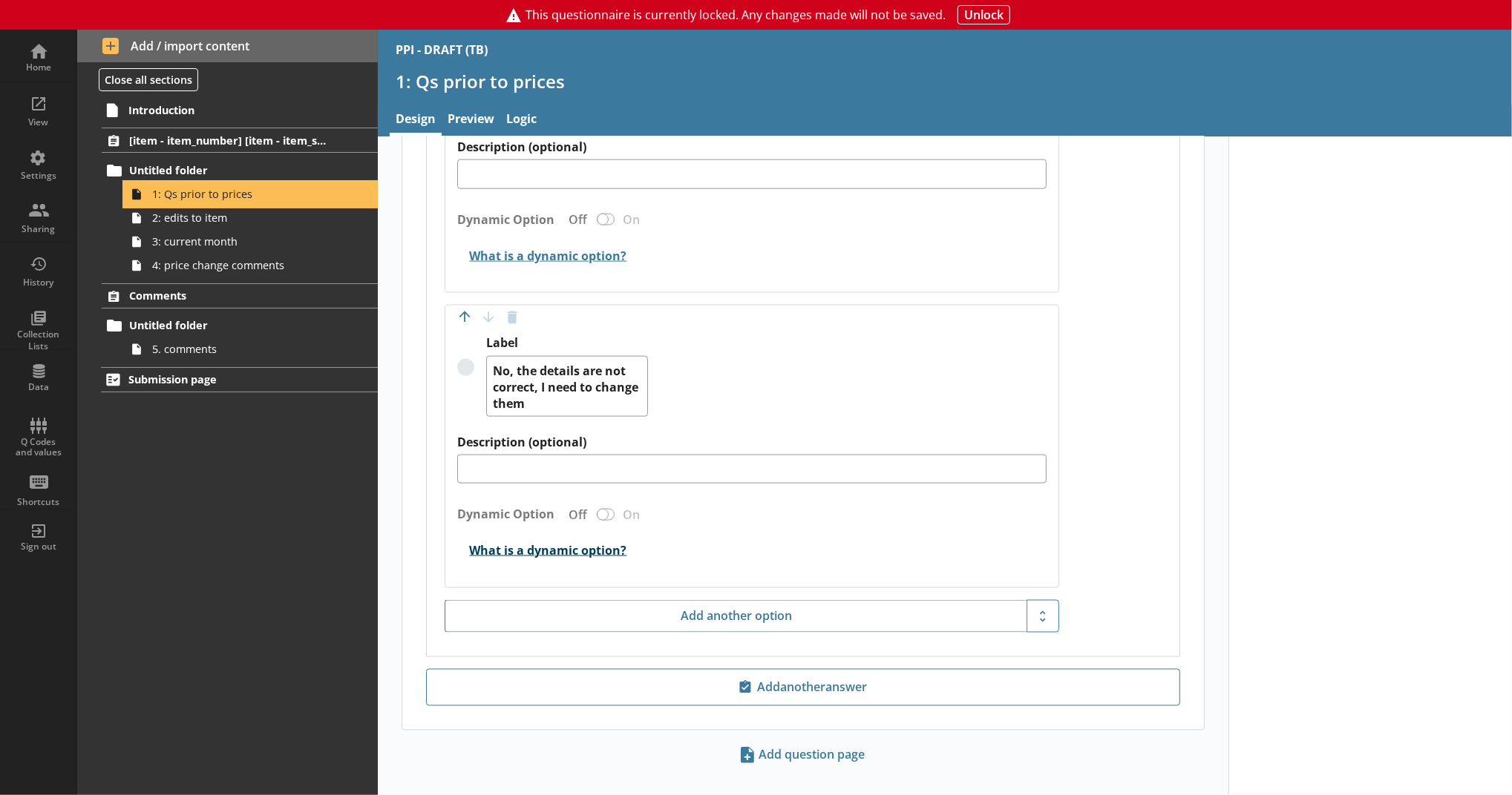
scroll to position [1710, 0]
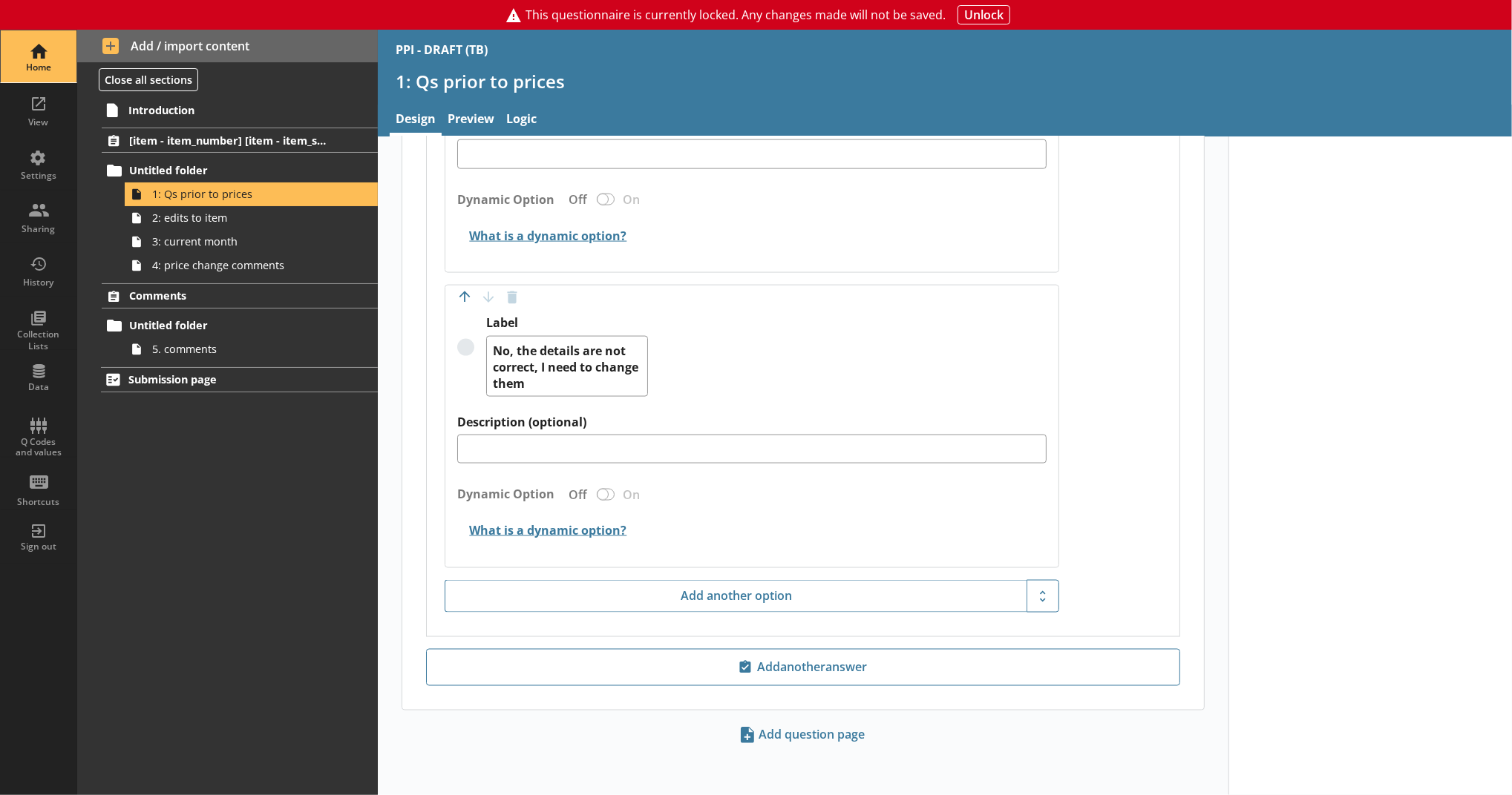
click at [46, 76] on div "Home" at bounding box center [38, 56] width 52 height 52
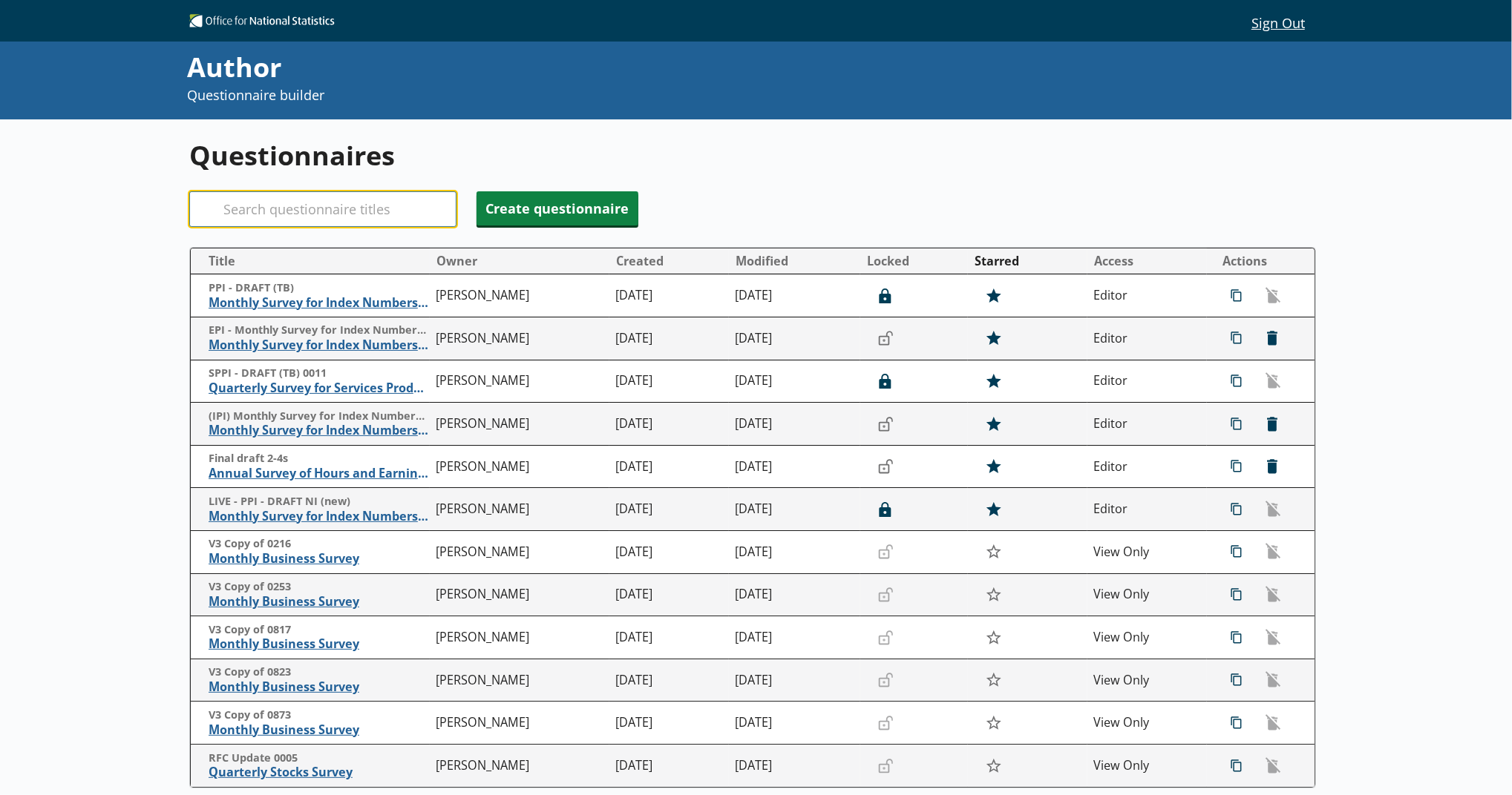
click at [326, 215] on input "Search" at bounding box center [322, 209] width 267 height 35
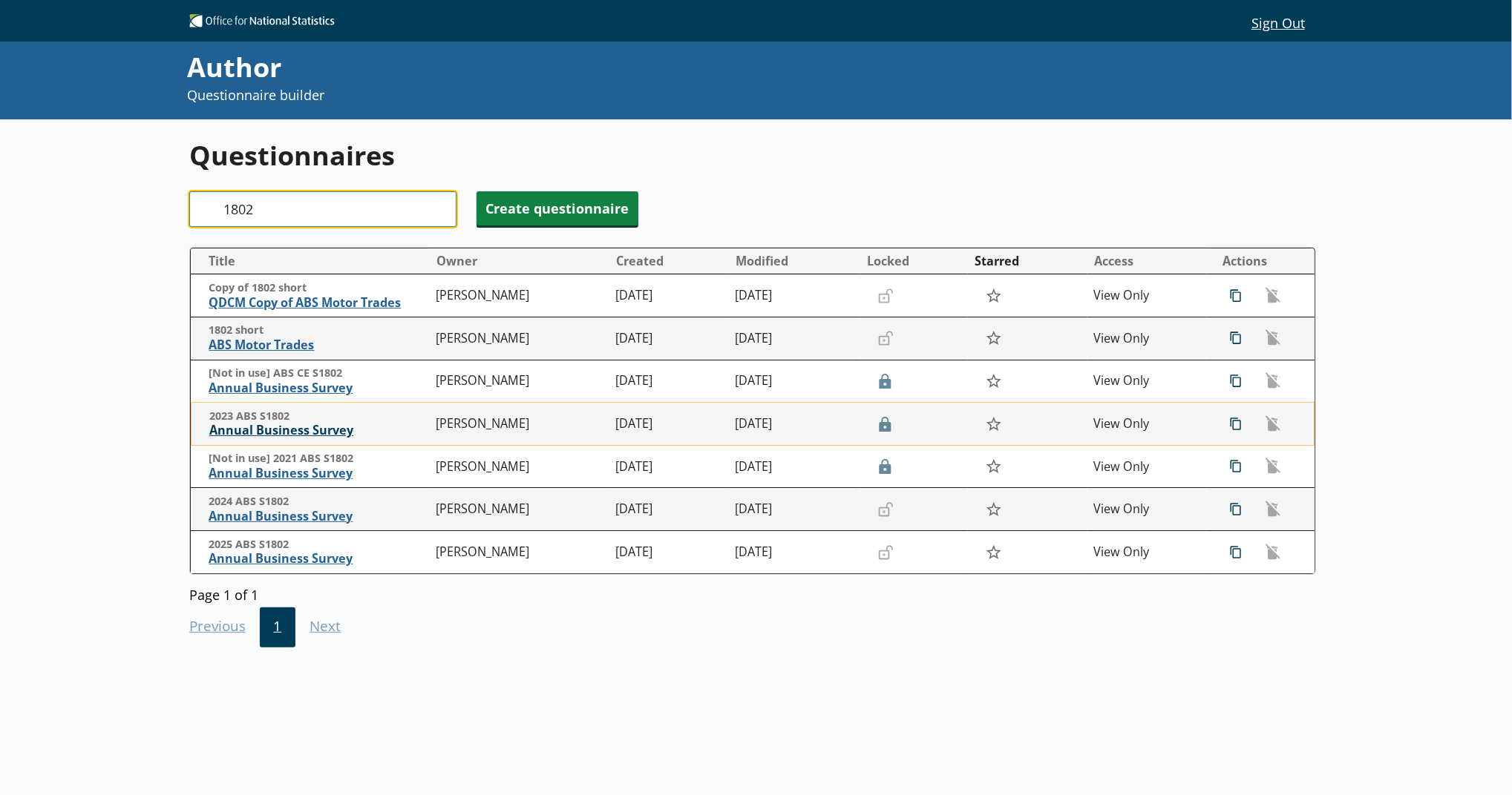
type input "1802"
click at [324, 433] on span "Annual Business Survey" at bounding box center [319, 431] width 220 height 16
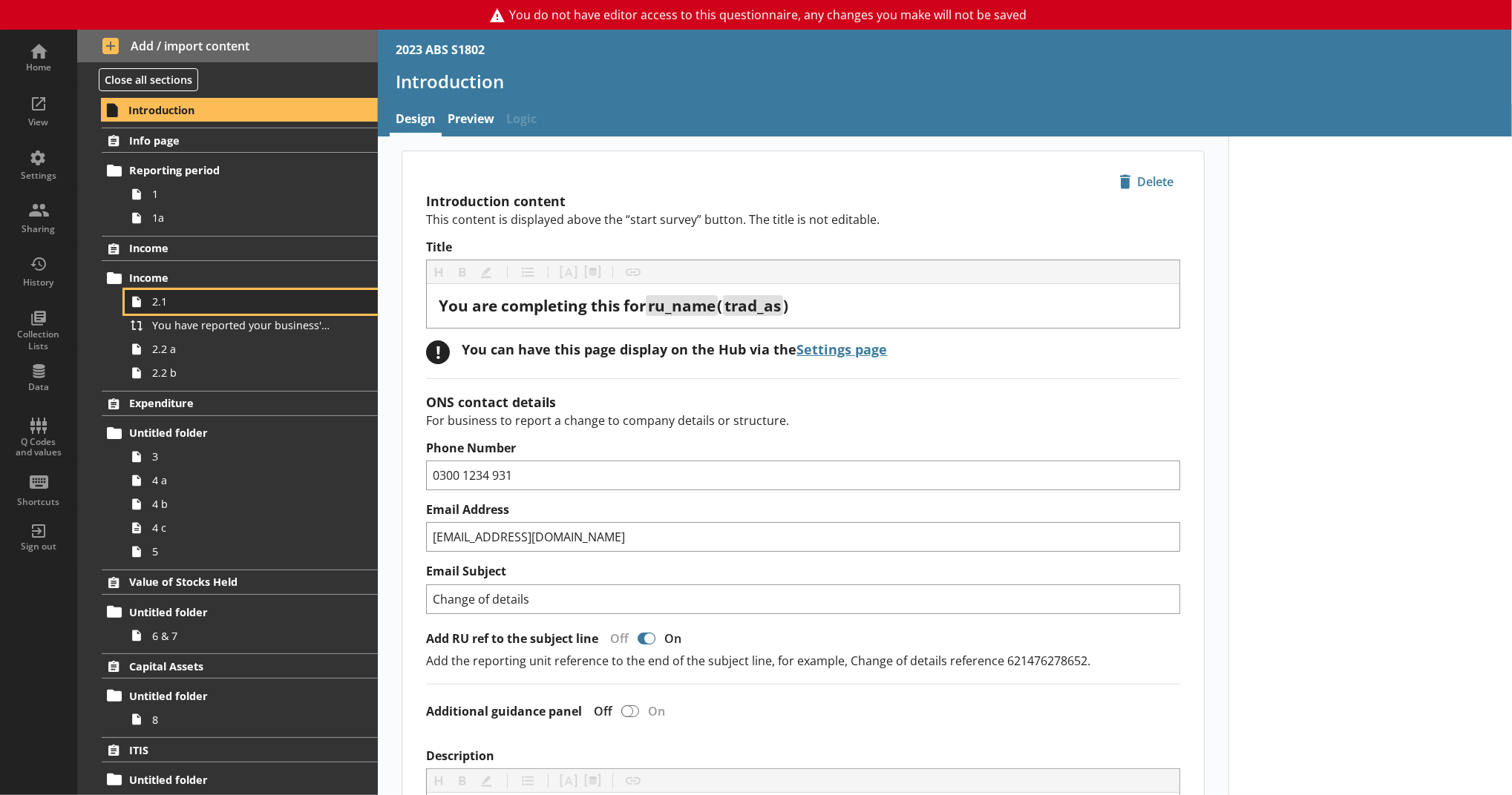
click at [243, 308] on span "2.1" at bounding box center [243, 301] width 182 height 14
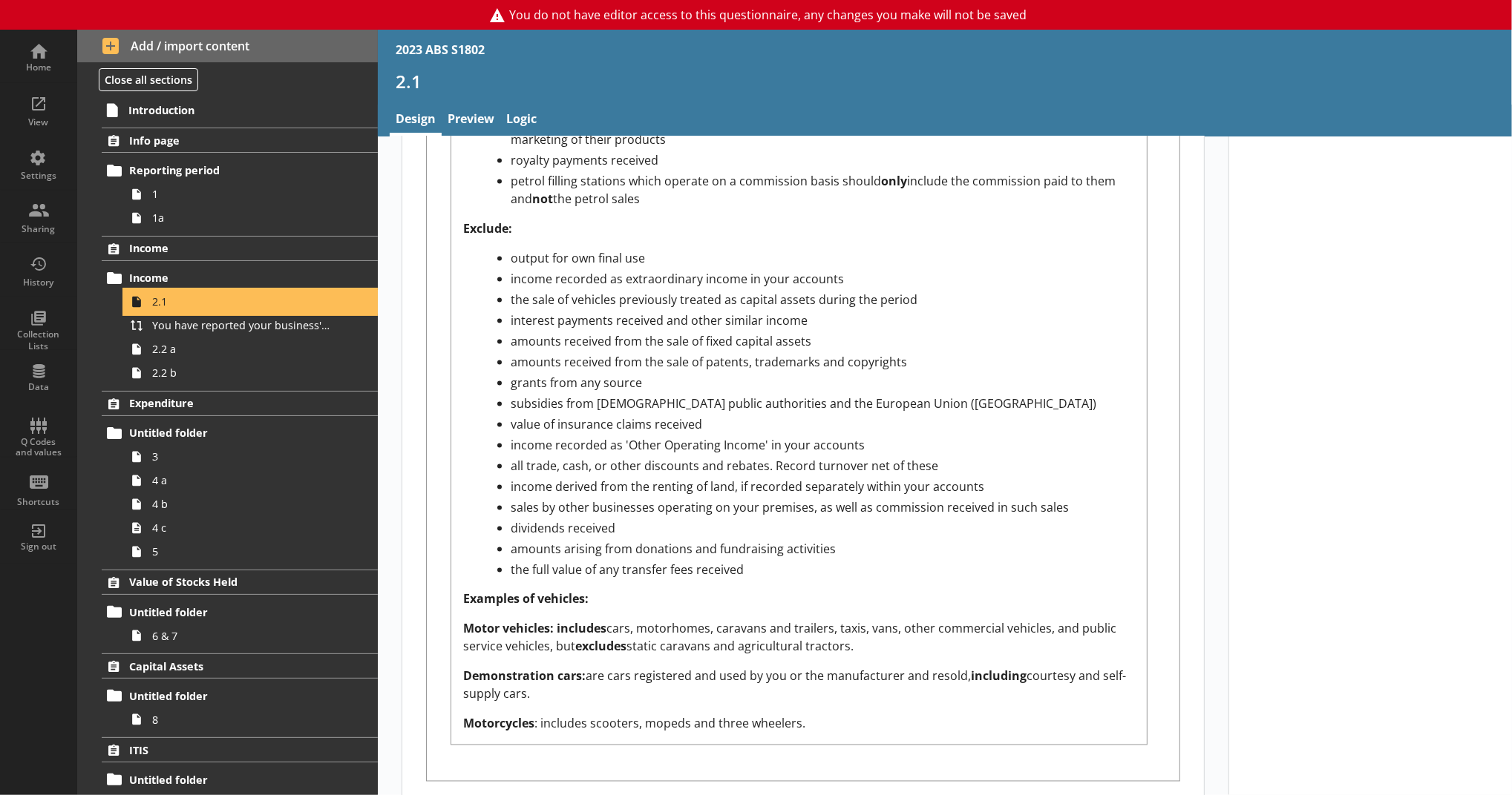
scroll to position [2308, 0]
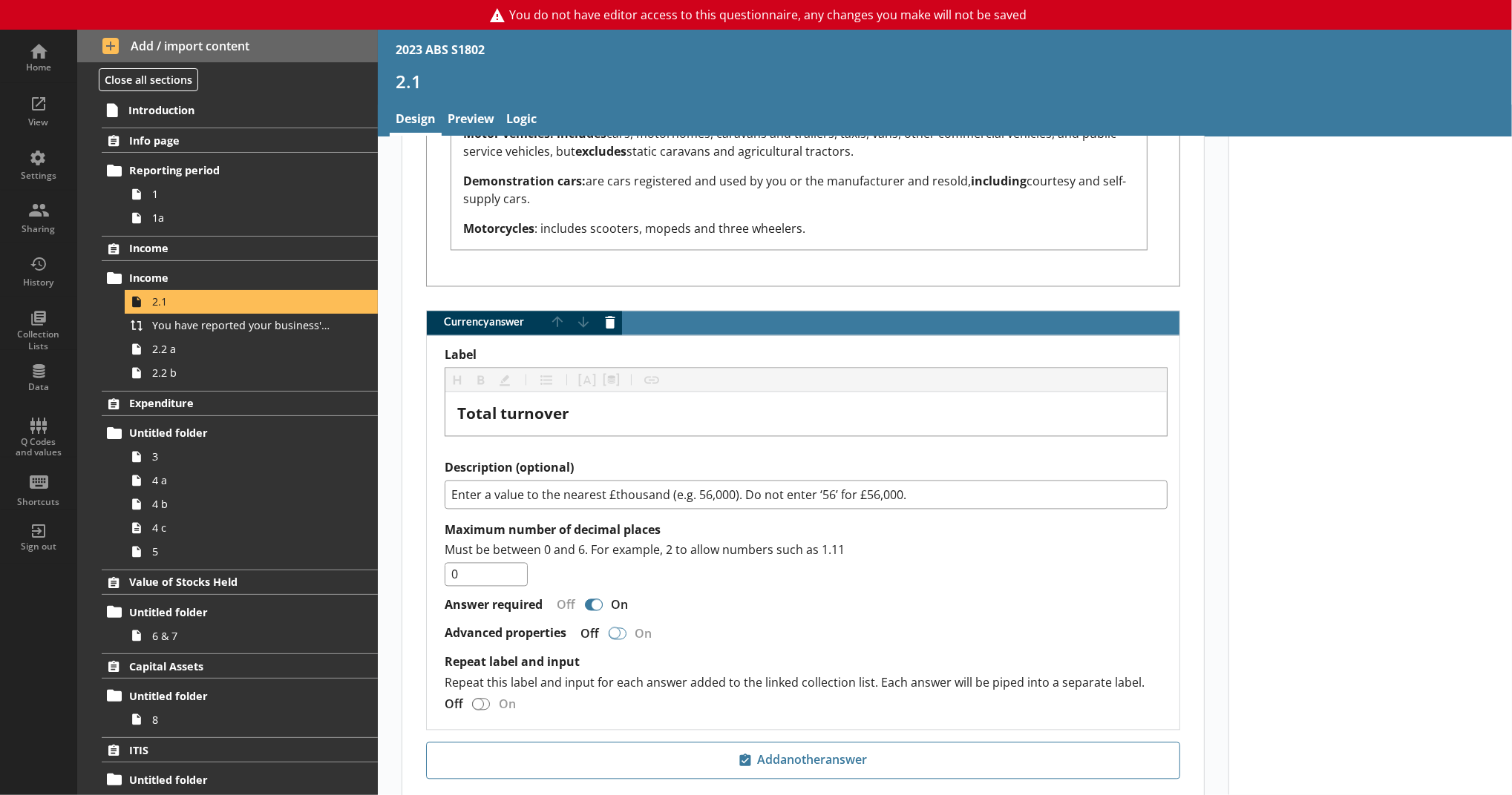
click at [608, 628] on div "Currency answer" at bounding box center [617, 634] width 18 height 12
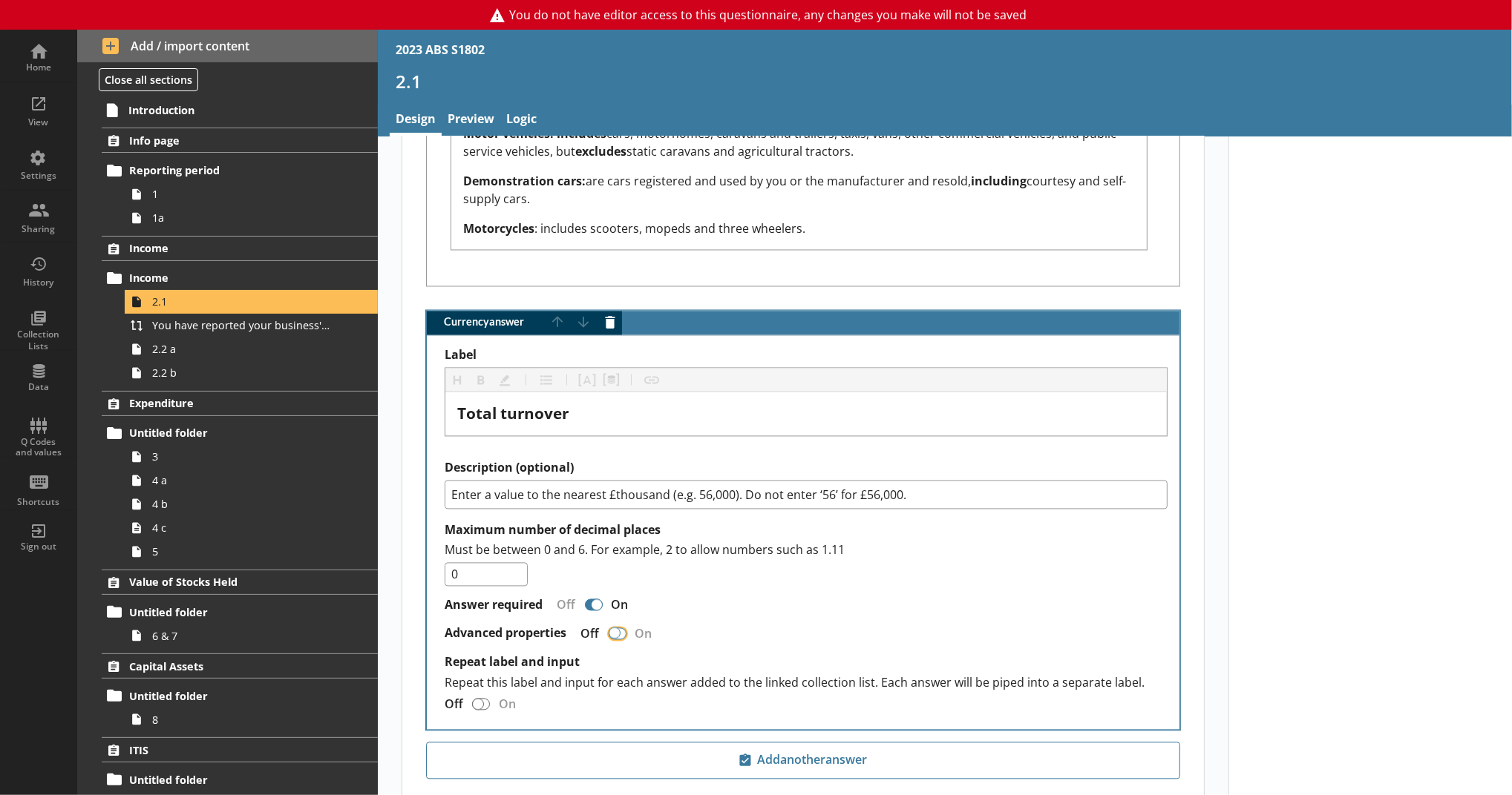
type textarea "x"
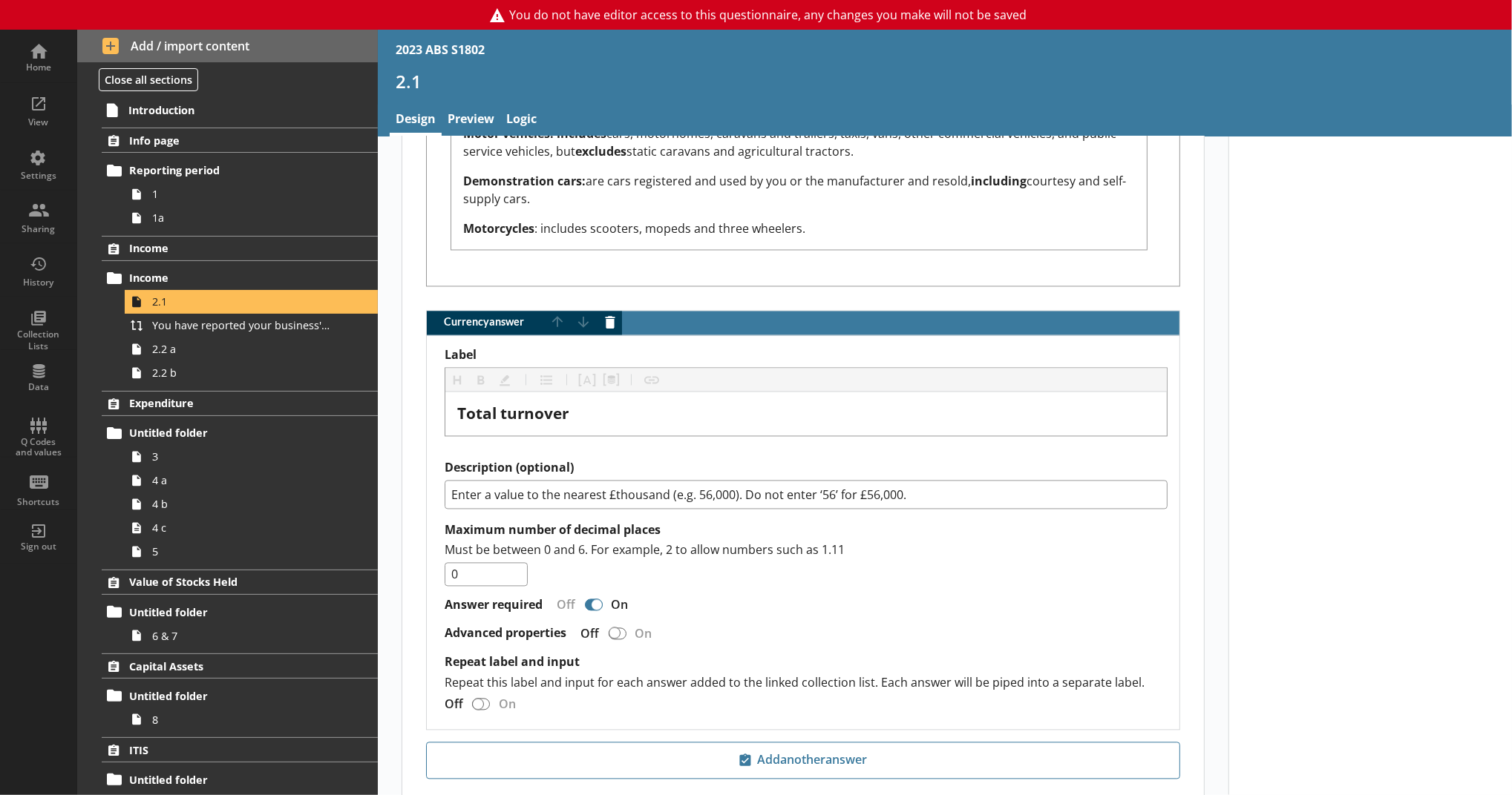
click at [666, 621] on div "Advanced properties Off On" at bounding box center [805, 634] width 723 height 26
click at [28, 67] on div "Home" at bounding box center [38, 66] width 52 height 12
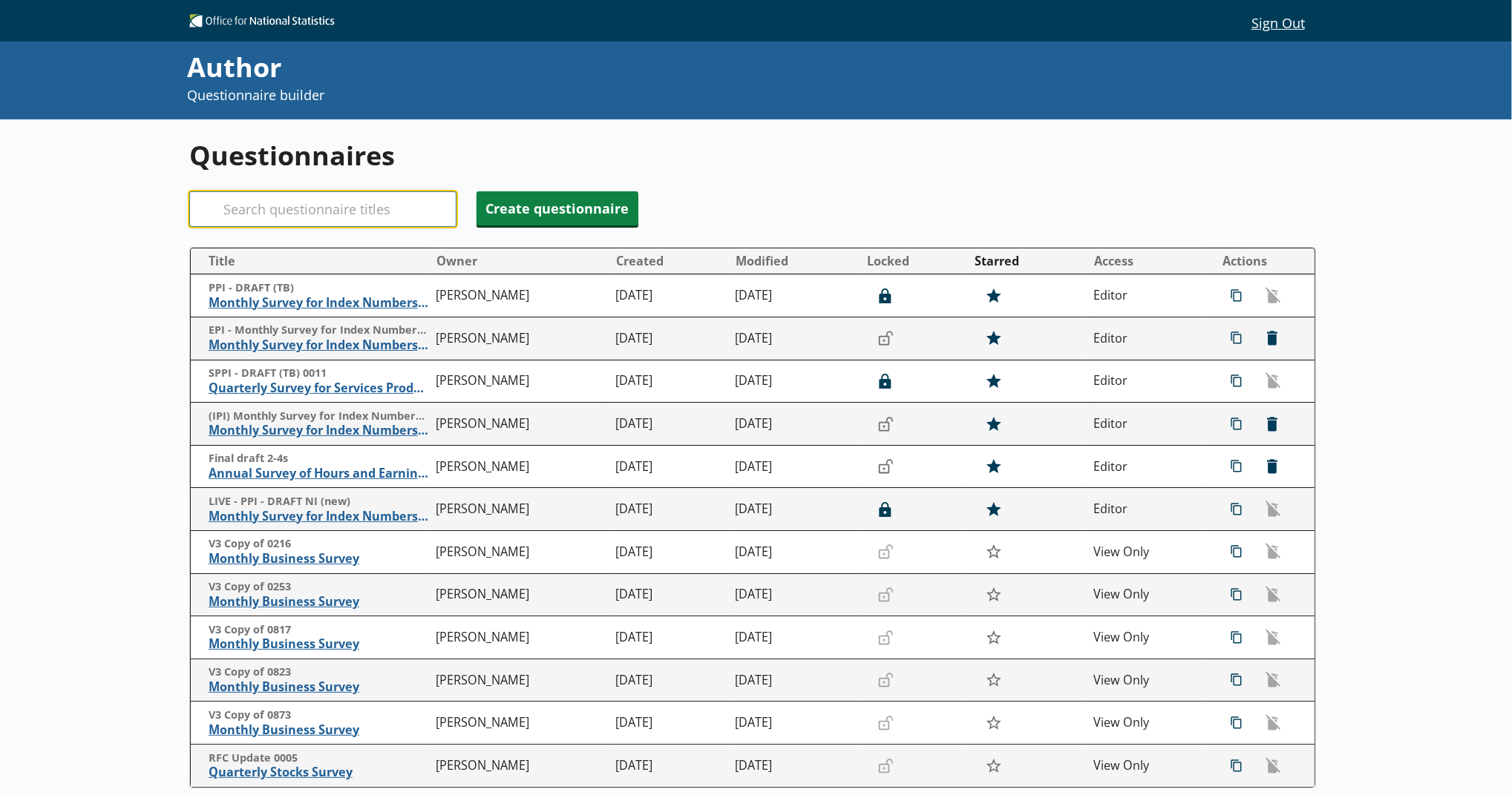
click at [323, 221] on input "Search" at bounding box center [322, 209] width 267 height 35
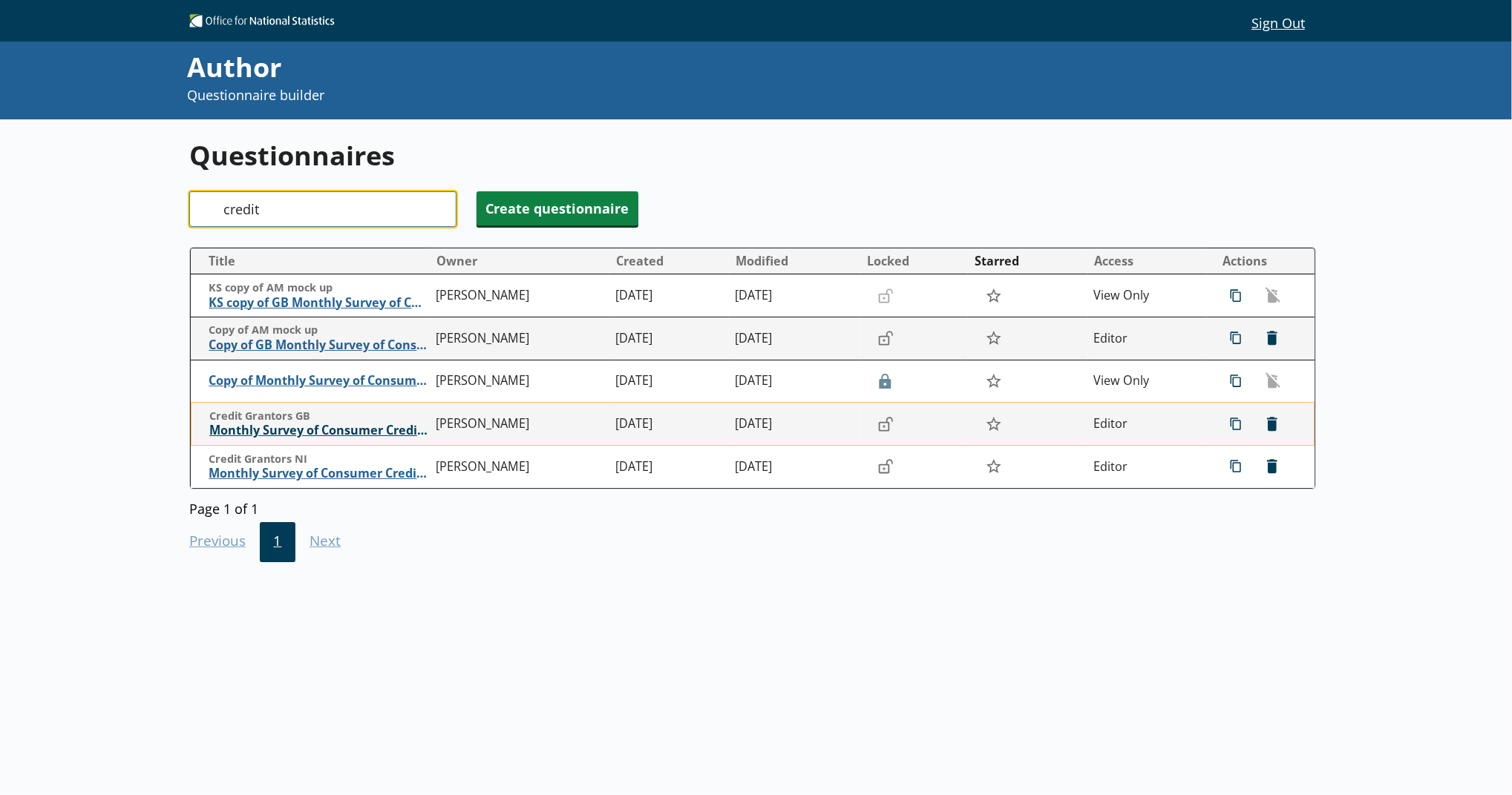
type input "credit"
click at [408, 431] on span "Monthly Survey of Consumer Credit Grantors" at bounding box center [319, 431] width 220 height 16
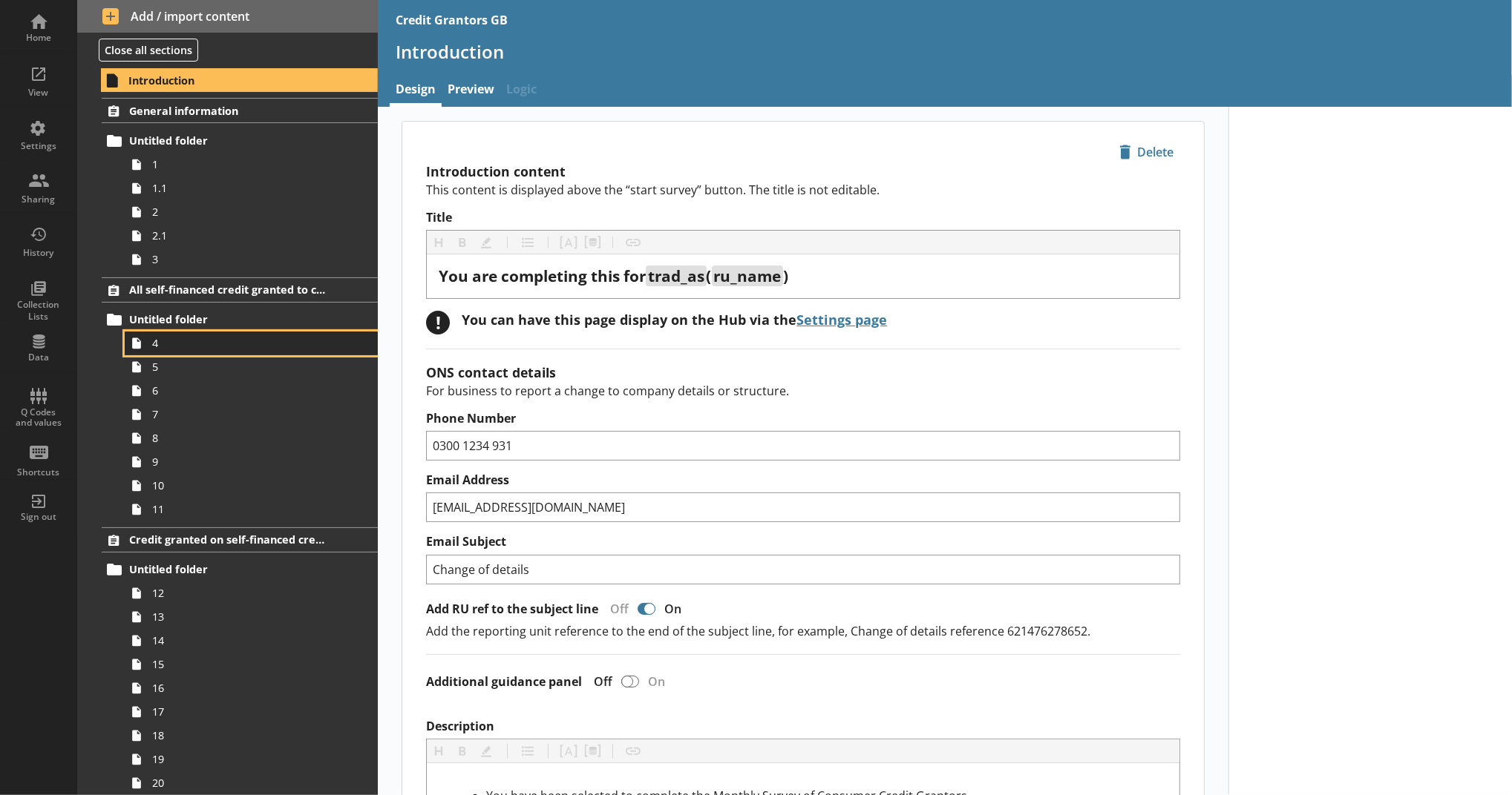
click at [242, 349] on span "4" at bounding box center [243, 343] width 182 height 14
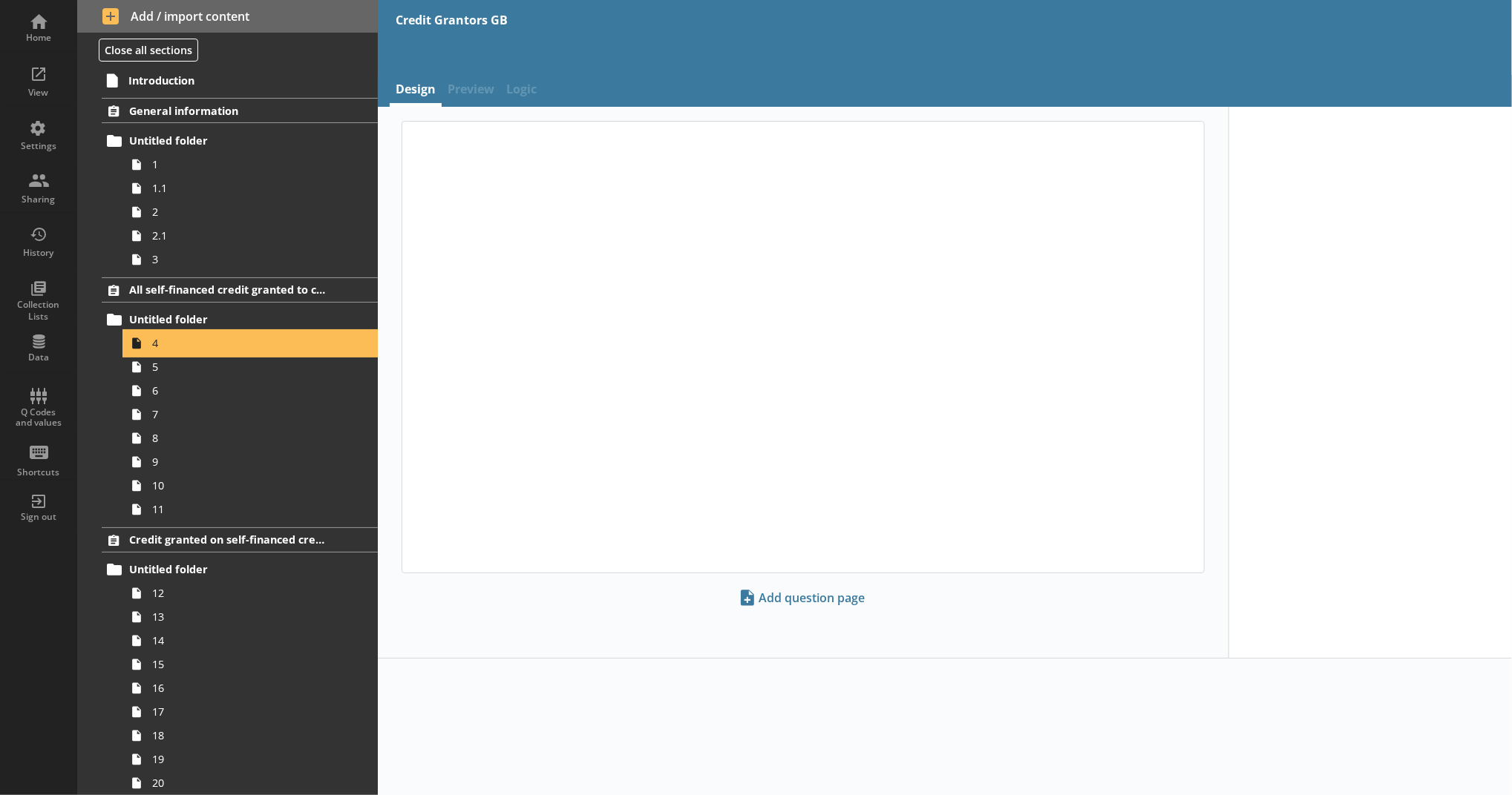
type textarea "x"
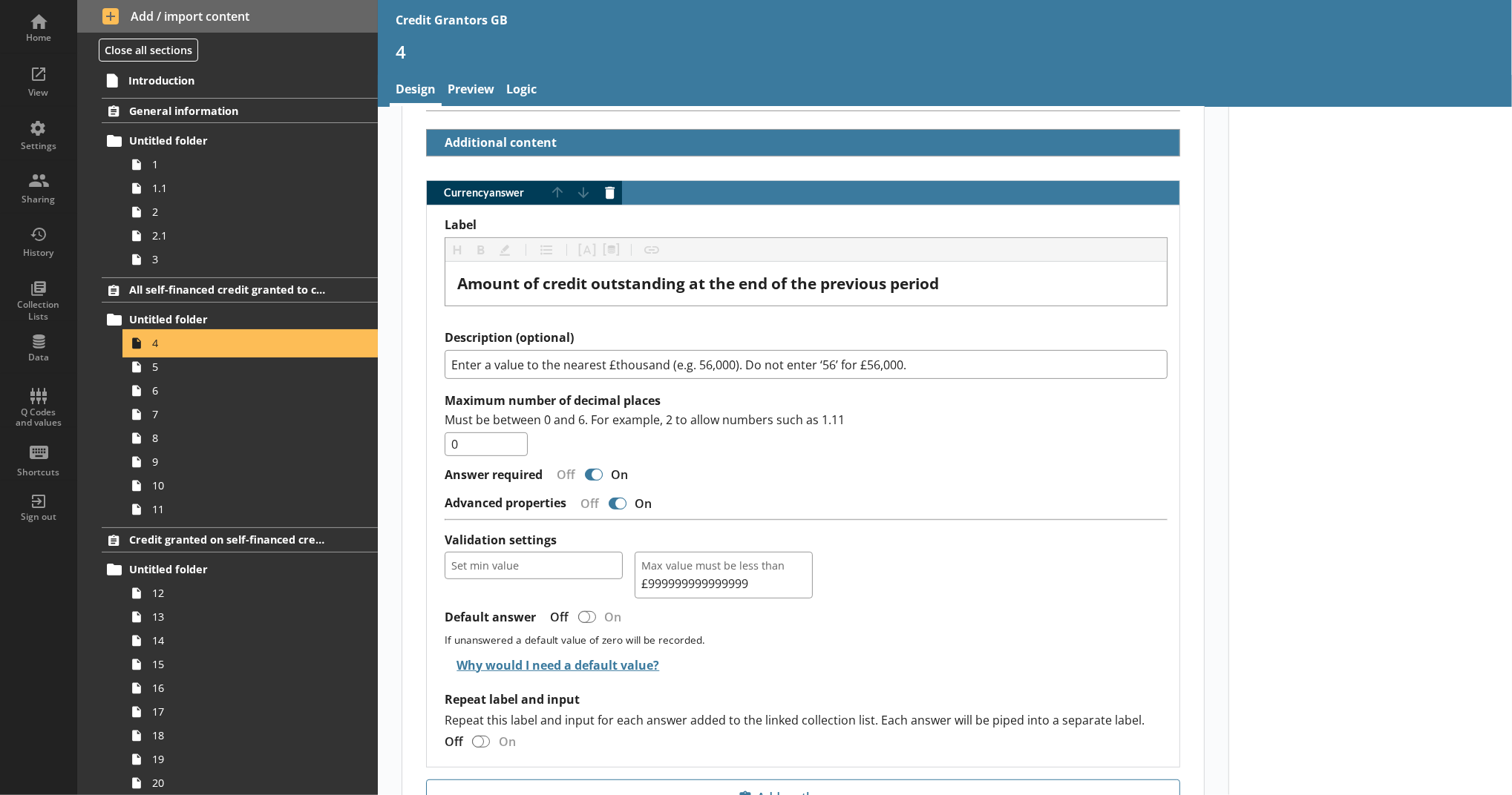
scroll to position [312, 0]
